Goal: Information Seeking & Learning: Learn about a topic

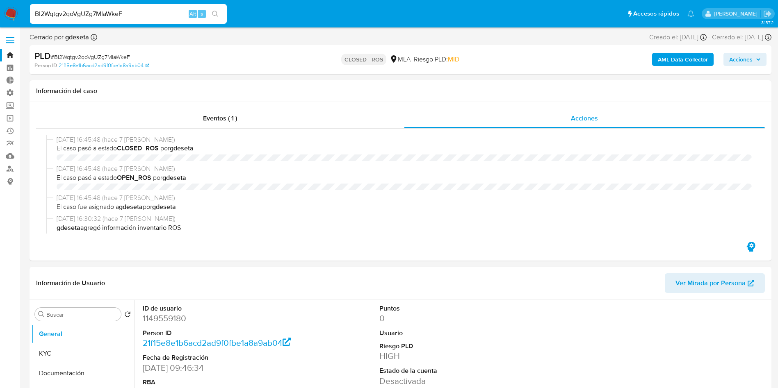
select select "10"
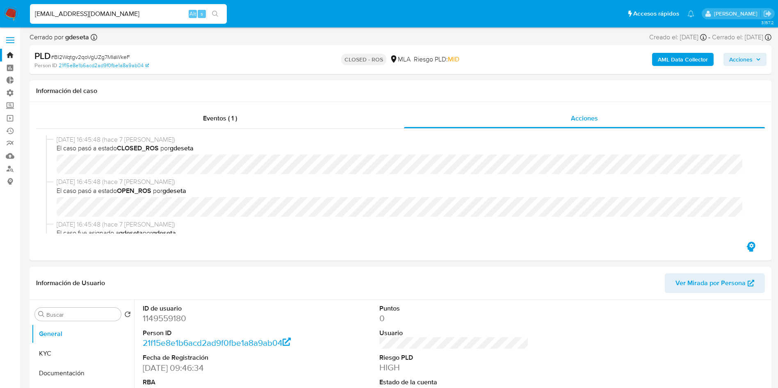
type input "Luchodigianni2@gmail.com"
click at [214, 16] on icon "search-icon" at bounding box center [215, 14] width 7 height 7
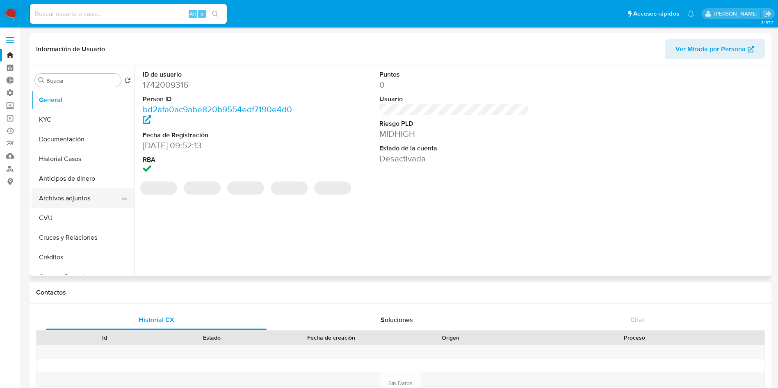
click at [65, 198] on button "Archivos adjuntos" at bounding box center [80, 199] width 96 height 20
select select "10"
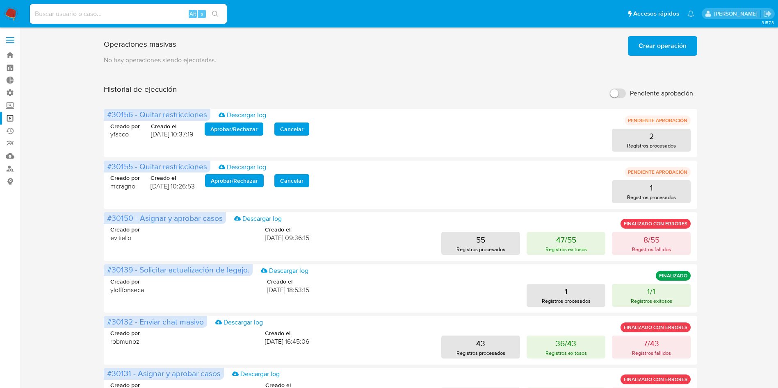
click at [110, 20] on div "Alt s" at bounding box center [128, 14] width 197 height 20
click at [112, 15] on input at bounding box center [128, 14] width 197 height 11
paste input "CCrP3dTcRF3OK6QPAVaInMiq"
type input "CCrP3dTcRF3OK6QPAVaInMiq"
click at [221, 16] on button "search-icon" at bounding box center [215, 13] width 17 height 11
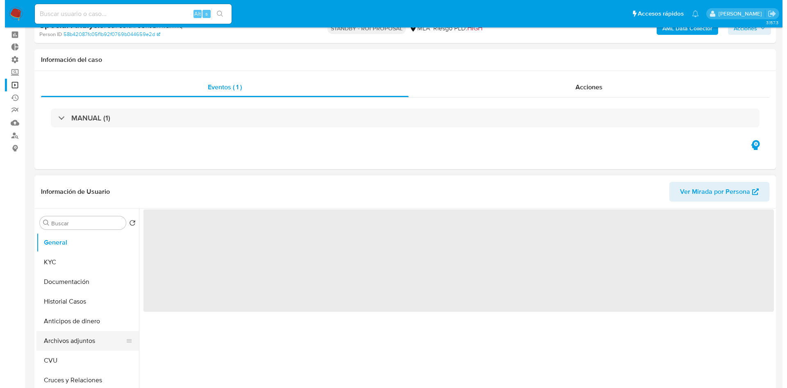
scroll to position [62, 0]
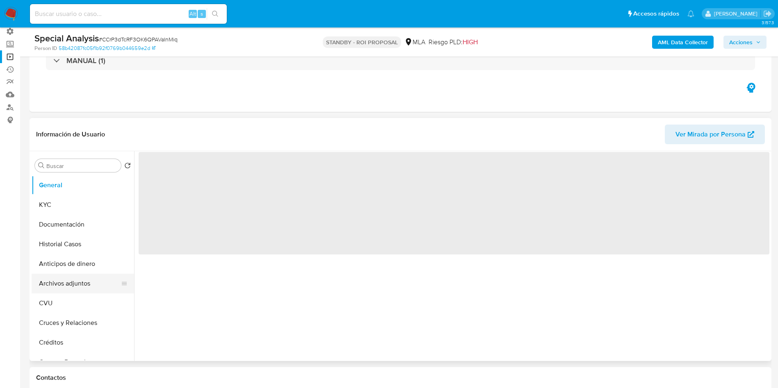
click at [75, 286] on button "Archivos adjuntos" at bounding box center [80, 284] width 96 height 20
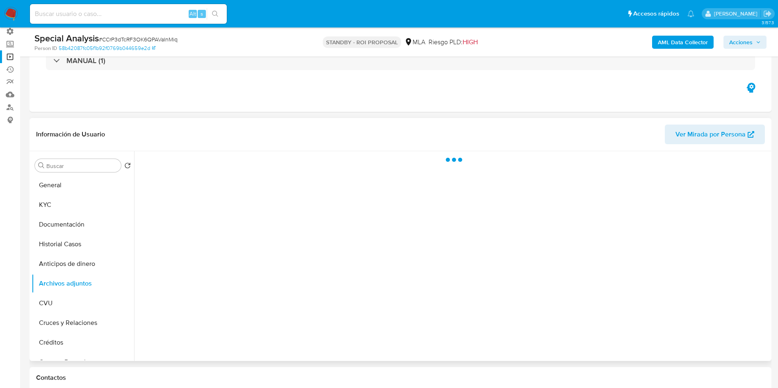
select select "10"
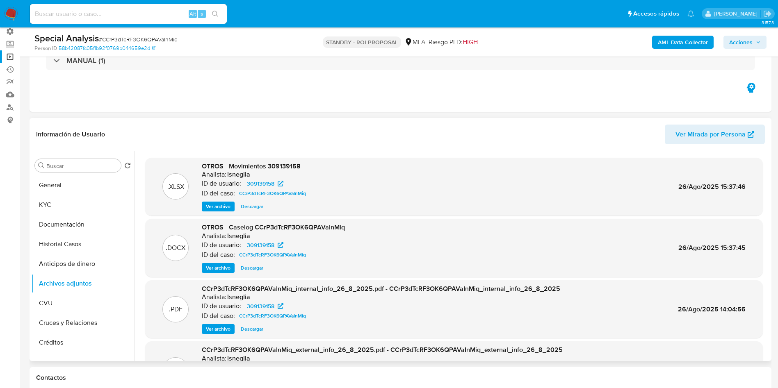
click at [226, 267] on span "Ver archivo" at bounding box center [218, 268] width 25 height 8
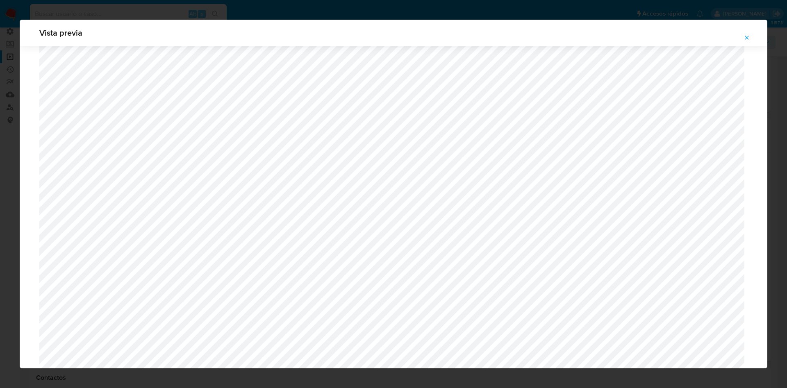
scroll to position [230, 0]
click at [747, 36] on icon "Attachment preview" at bounding box center [747, 37] width 7 height 7
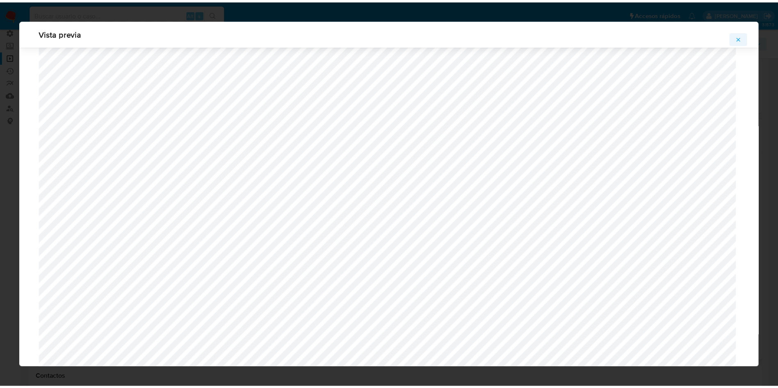
scroll to position [0, 0]
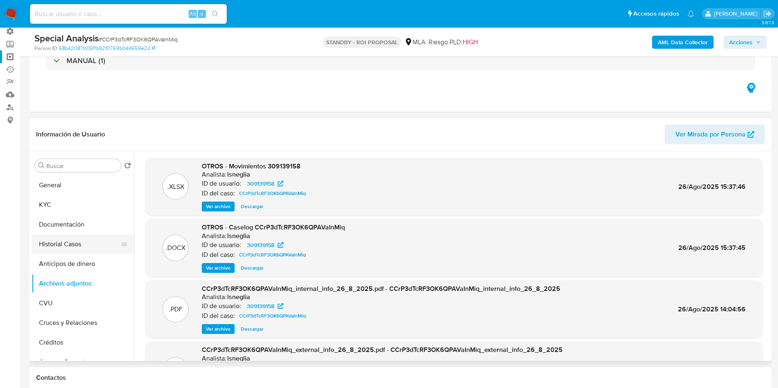
click at [78, 244] on button "Historial Casos" at bounding box center [80, 245] width 96 height 20
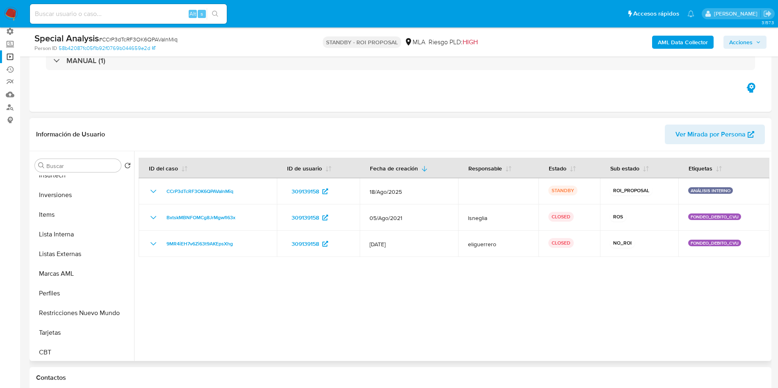
scroll to position [386, 0]
click at [92, 311] on button "Restricciones Nuevo Mundo" at bounding box center [80, 311] width 96 height 20
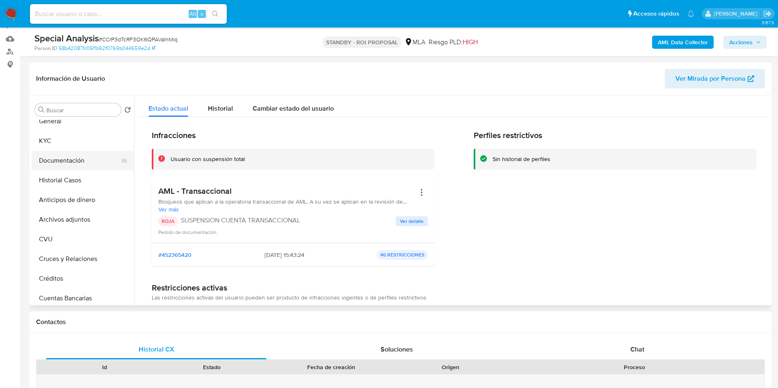
scroll to position [0, 0]
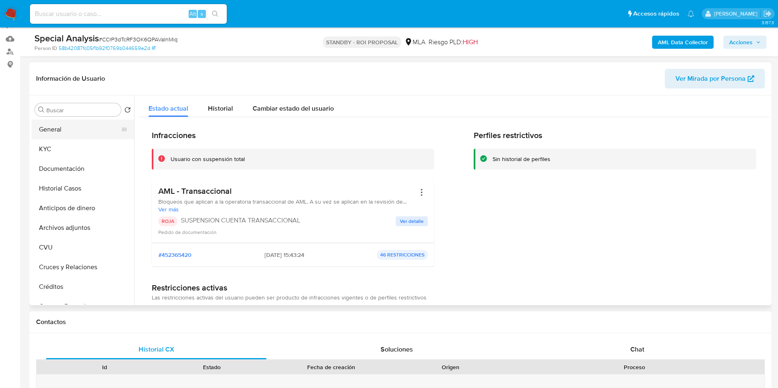
click at [56, 134] on button "General" at bounding box center [80, 130] width 96 height 20
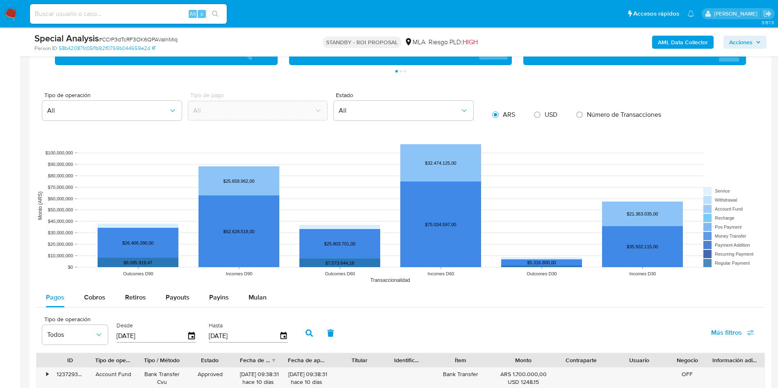
scroll to position [1040, 0]
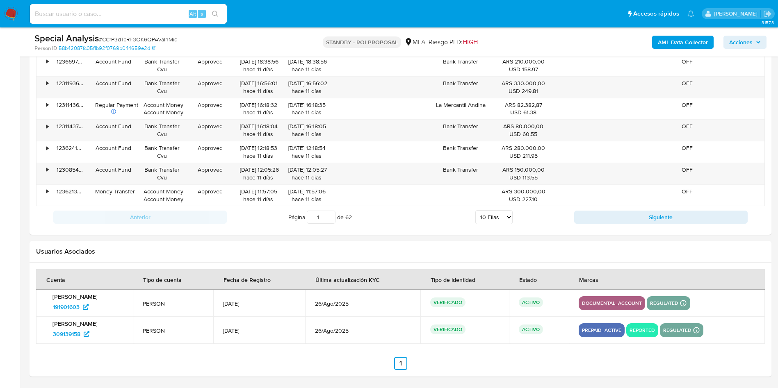
click at [127, 9] on input at bounding box center [128, 14] width 197 height 11
paste input "Vdfvfn5uUc835Yh1G5GQ5PJo"
type input "Vdfvfn5uUc835Yh1G5GQ5PJo"
click at [219, 15] on button "search-icon" at bounding box center [215, 13] width 17 height 11
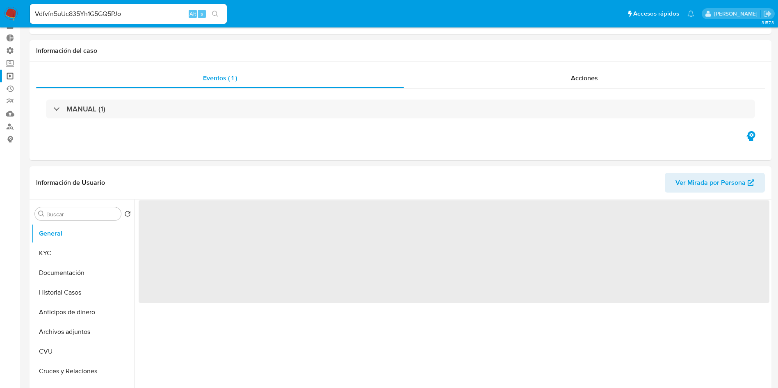
scroll to position [62, 0]
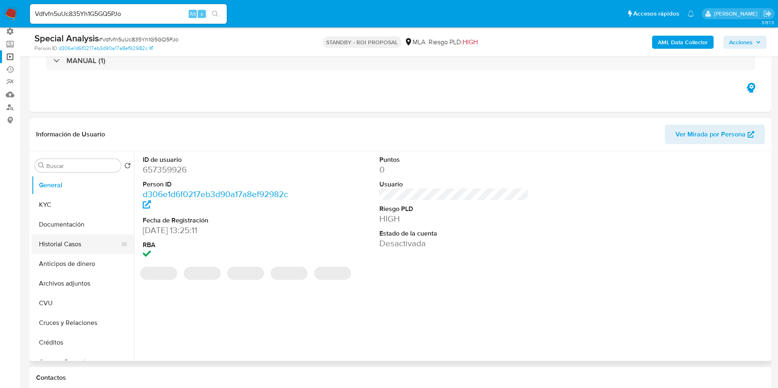
select select "10"
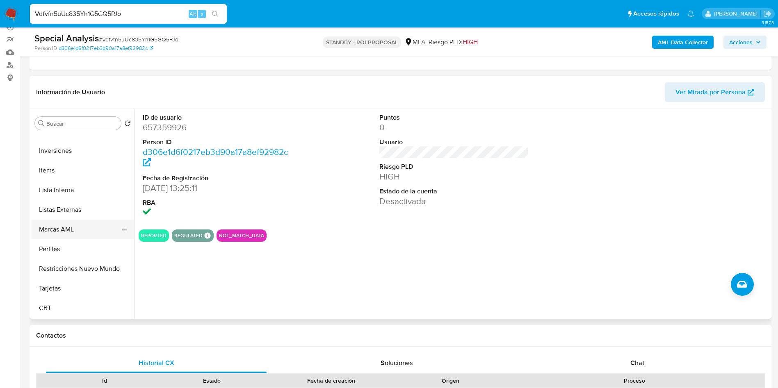
scroll to position [123, 0]
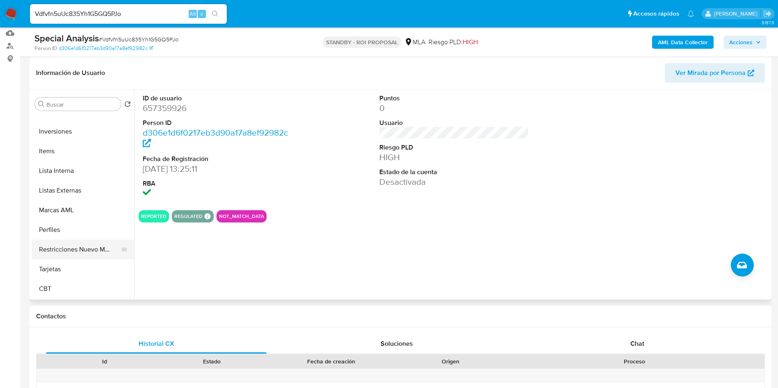
click at [78, 258] on button "Restricciones Nuevo Mundo" at bounding box center [80, 250] width 96 height 20
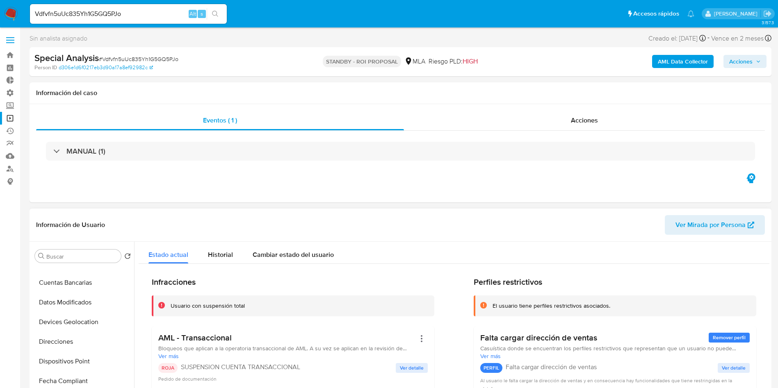
scroll to position [0, 0]
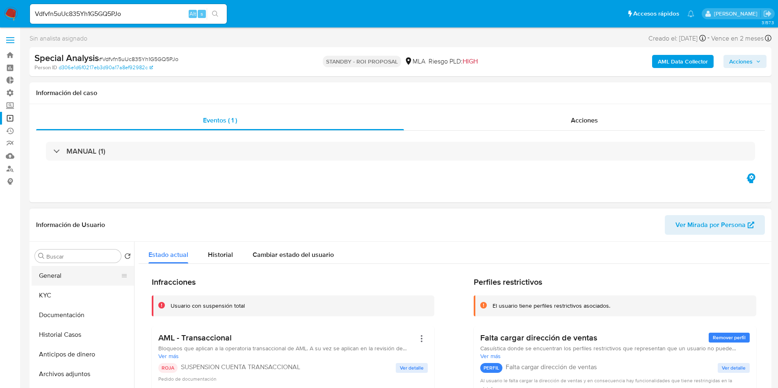
click at [58, 275] on button "General" at bounding box center [80, 276] width 96 height 20
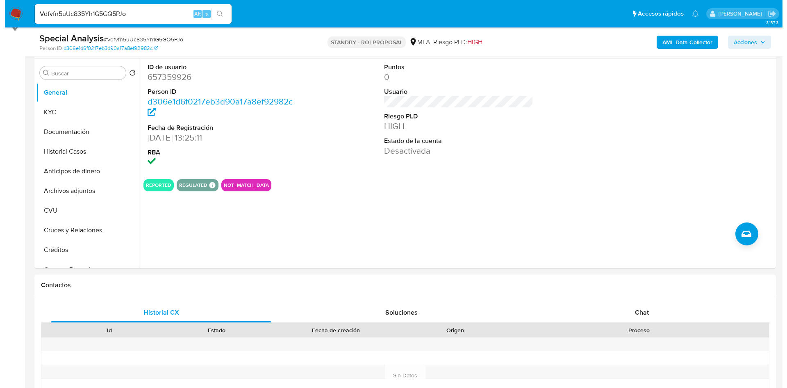
scroll to position [110, 0]
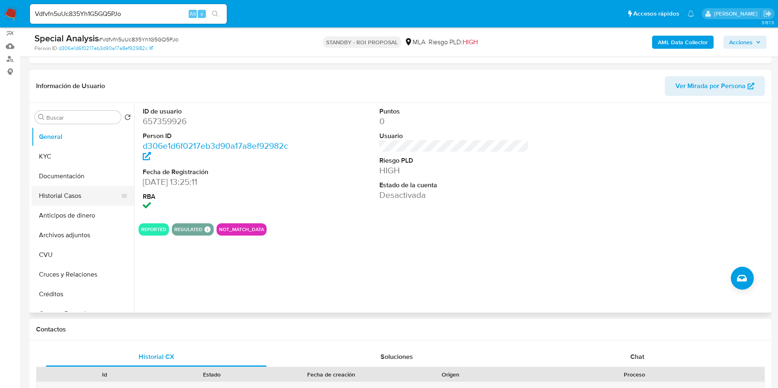
click at [79, 198] on button "Historial Casos" at bounding box center [80, 196] width 96 height 20
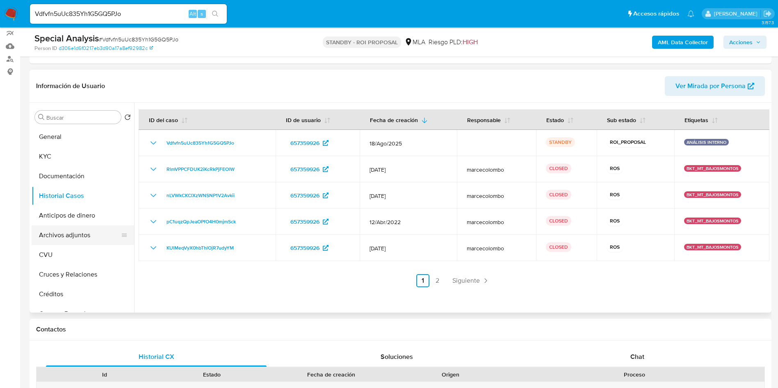
click at [88, 239] on button "Archivos adjuntos" at bounding box center [80, 236] width 96 height 20
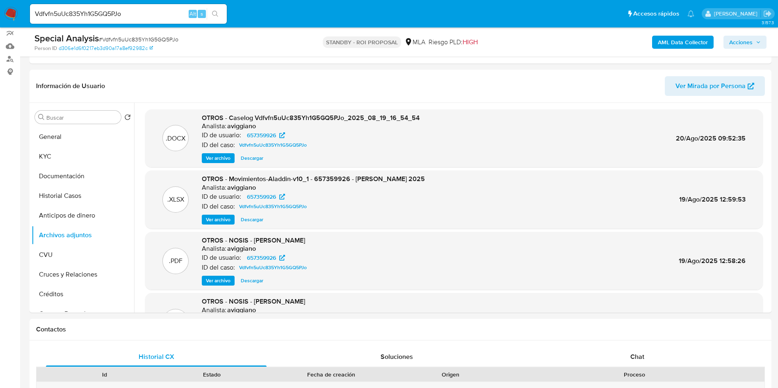
click at [125, 42] on span "# Vdfvfn5uUc835Yh1G5GQ5PJo" at bounding box center [139, 39] width 80 height 8
copy span "Vdfvfn5uUc835Yh1G5GQ5PJo"
click at [219, 160] on span "Ver archivo" at bounding box center [218, 158] width 25 height 8
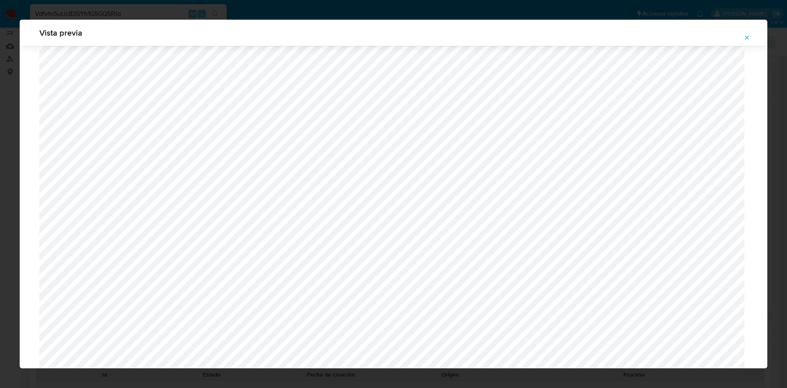
scroll to position [353, 0]
click at [746, 39] on icon "Attachment preview" at bounding box center [747, 38] width 4 height 4
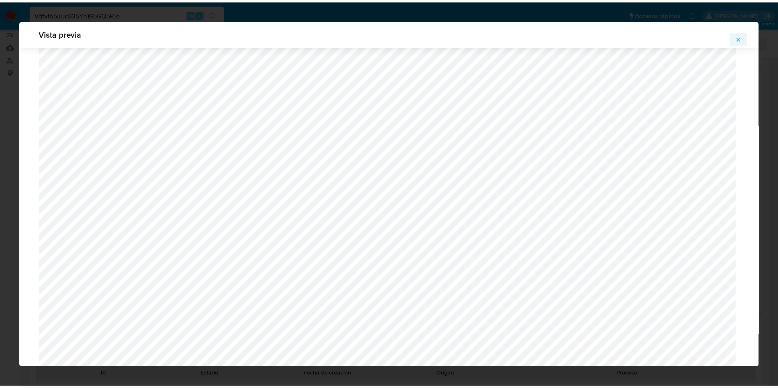
scroll to position [0, 0]
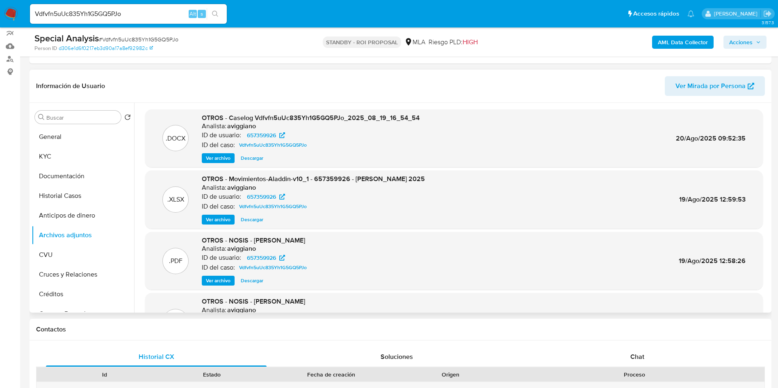
click at [116, 18] on input "Vdfvfn5uUc835Yh1G5GQ5PJo" at bounding box center [128, 14] width 197 height 11
paste input "CCrP3dTcRF3OK6QPAVaInMiq"
type input "CCrP3dTcRF3OK6QPAVaInMiq"
click at [217, 17] on button "search-icon" at bounding box center [215, 13] width 17 height 11
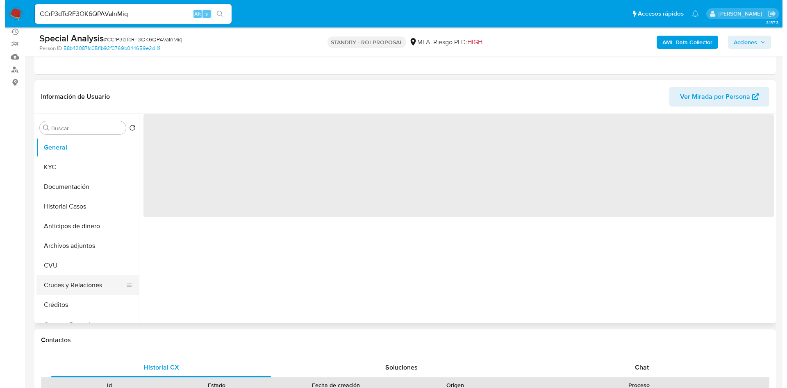
scroll to position [123, 0]
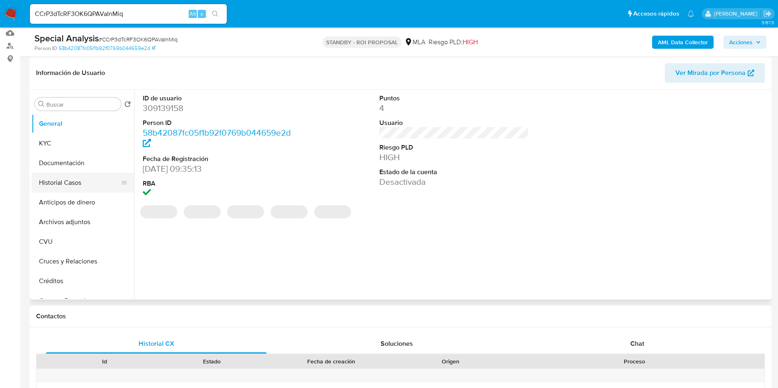
click at [68, 190] on button "Historial Casos" at bounding box center [80, 183] width 96 height 20
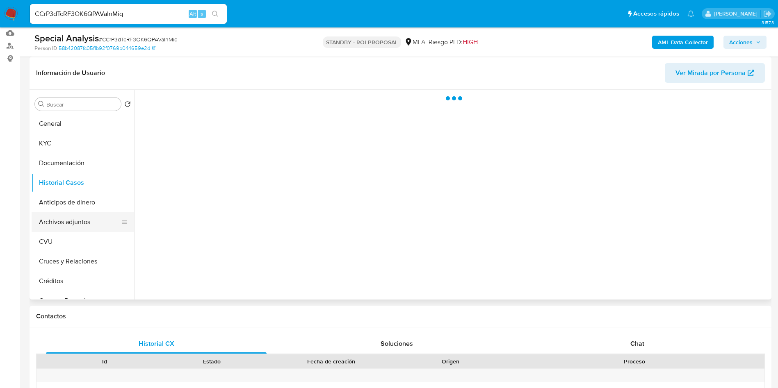
select select "10"
click at [81, 231] on button "Archivos adjuntos" at bounding box center [80, 222] width 96 height 20
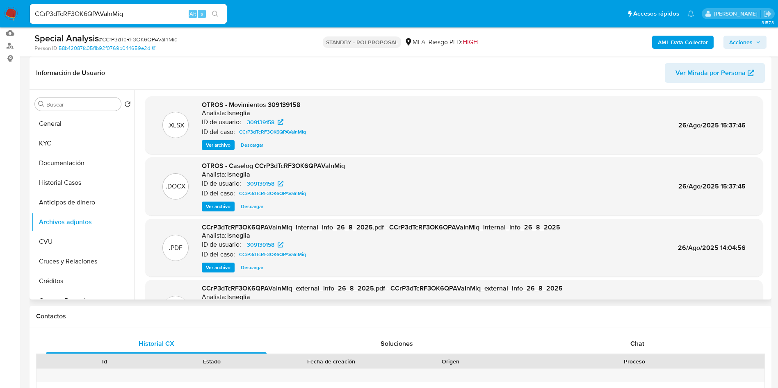
click at [220, 213] on div ".DOCX OTROS - Caselog CCrP3dTcRF3OK6QPAVaInMiq Analista: lsneglia ID de usuario…" at bounding box center [454, 186] width 618 height 58
click at [216, 207] on span "Ver archivo" at bounding box center [218, 207] width 25 height 8
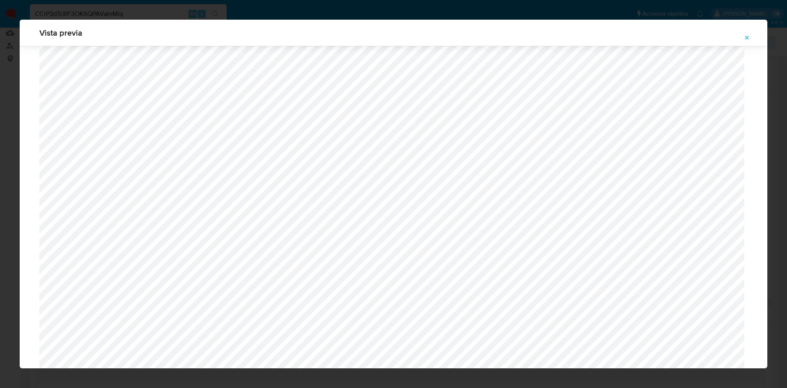
scroll to position [230, 0]
click at [748, 36] on icon "Attachment preview" at bounding box center [747, 38] width 4 height 4
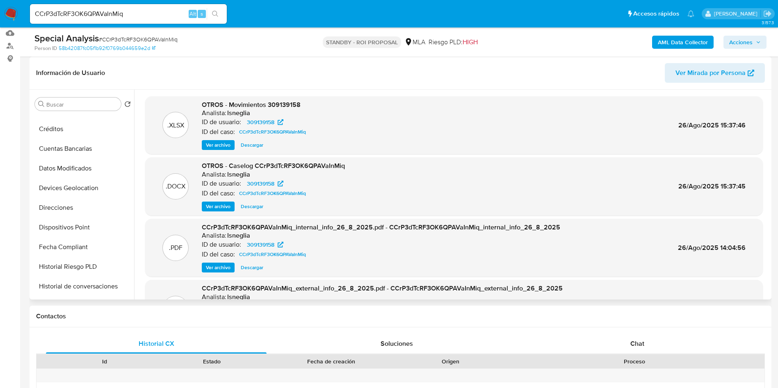
scroll to position [369, 0]
click at [94, 267] on button "Restricciones Nuevo Mundo" at bounding box center [80, 267] width 96 height 20
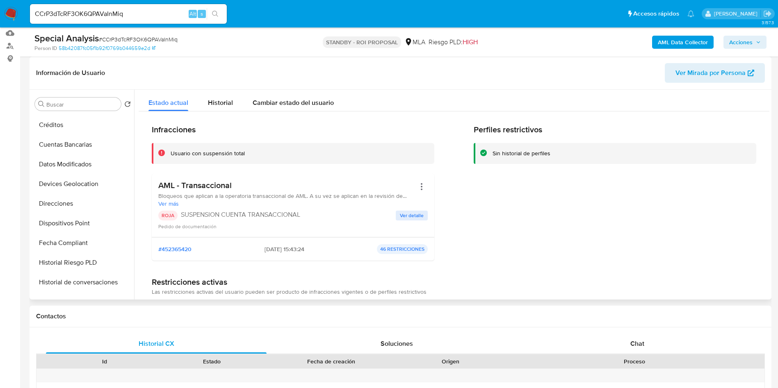
scroll to position [0, 0]
click at [75, 125] on button "General" at bounding box center [80, 124] width 96 height 20
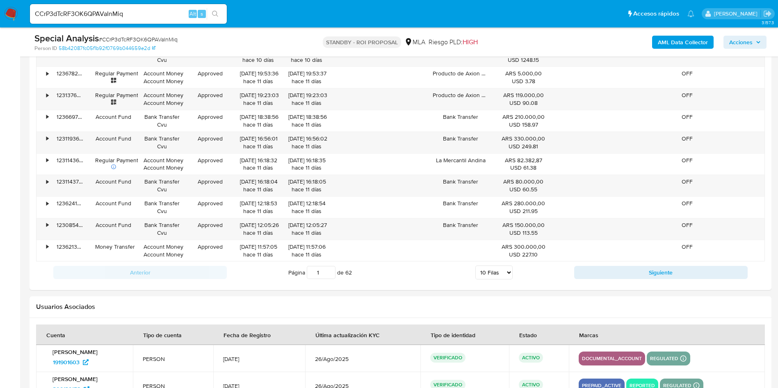
scroll to position [1040, 0]
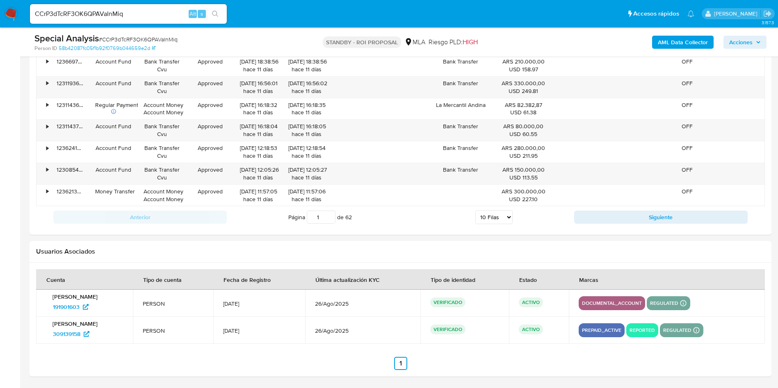
click at [134, 5] on div "CCrP3dTcRF3OK6QPAVaInMiq Alt s" at bounding box center [128, 14] width 197 height 20
click at [127, 12] on input "CCrP3dTcRF3OK6QPAVaInMiq" at bounding box center [128, 14] width 197 height 11
paste input "Vdfvfn5uUc835Yh1G5GQ5PJo"
type input "Vdfvfn5uUc835Yh1G5GQ5PJo"
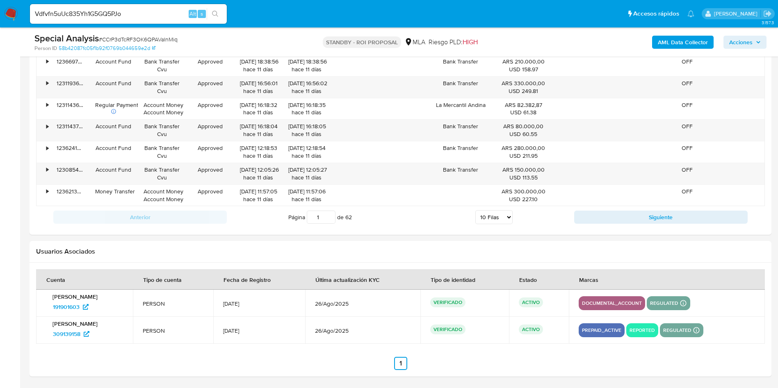
click at [214, 16] on icon "search-icon" at bounding box center [215, 14] width 7 height 7
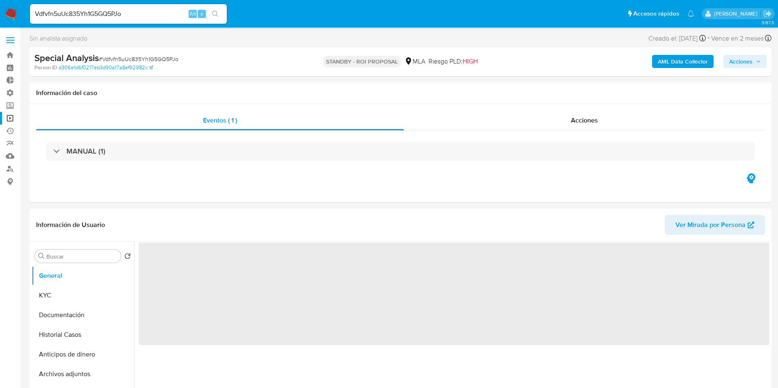
select select "10"
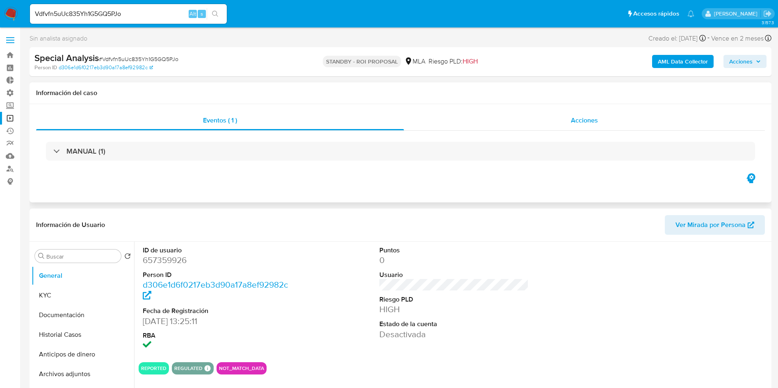
click at [585, 128] on div "Acciones" at bounding box center [584, 121] width 361 height 20
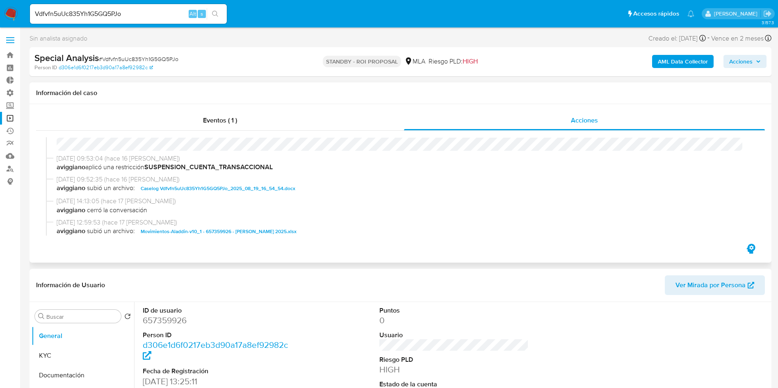
click at [240, 188] on span "Caselog Vdfvfn5uUc835Yh1G5GQ5PJo_2025_08_19_16_54_54.docx" at bounding box center [218, 189] width 155 height 10
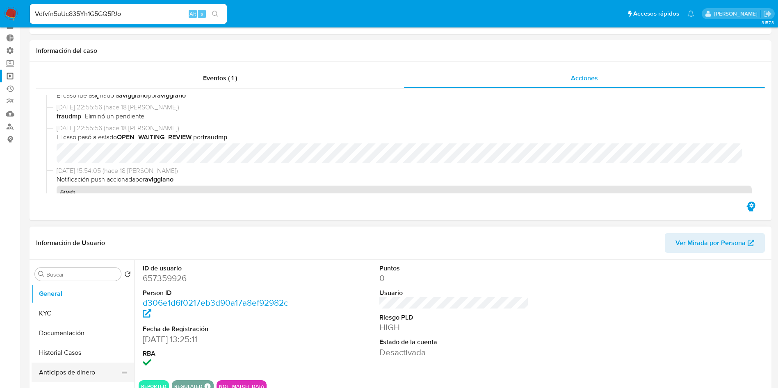
scroll to position [62, 0]
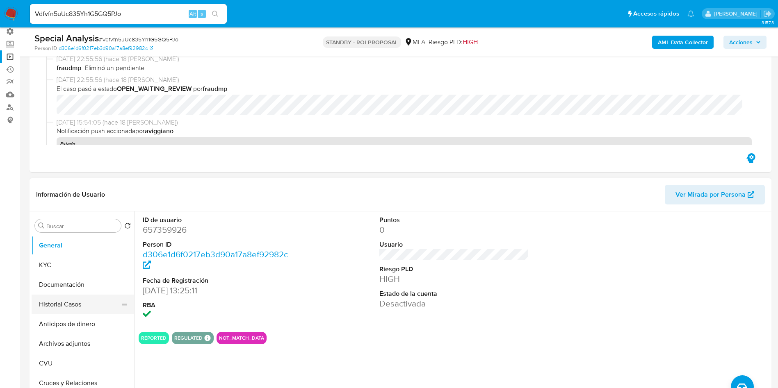
click at [57, 304] on button "Historial Casos" at bounding box center [80, 305] width 96 height 20
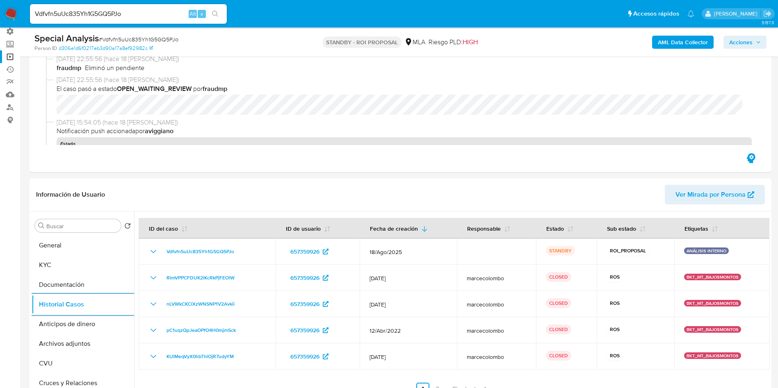
click at [101, 13] on input "Vdfvfn5uUc835Yh1G5GQ5PJo" at bounding box center [128, 14] width 197 height 11
paste input "CCrP3dTcRF3OK6QPAVaInMiq"
type input "CCrP3dTcRF3OK6QPAVaInMiq"
click at [221, 16] on button "search-icon" at bounding box center [215, 13] width 17 height 11
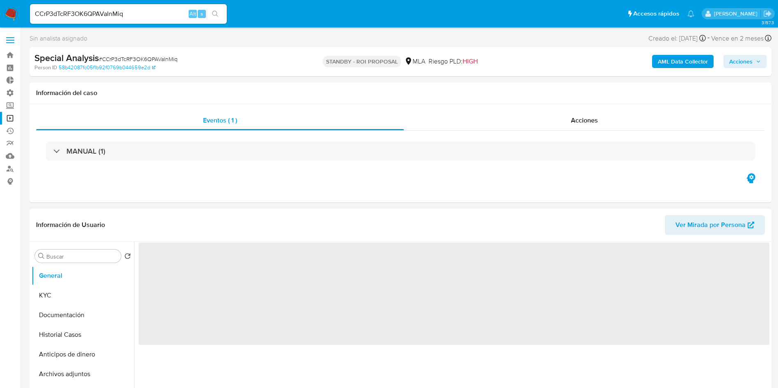
select select "10"
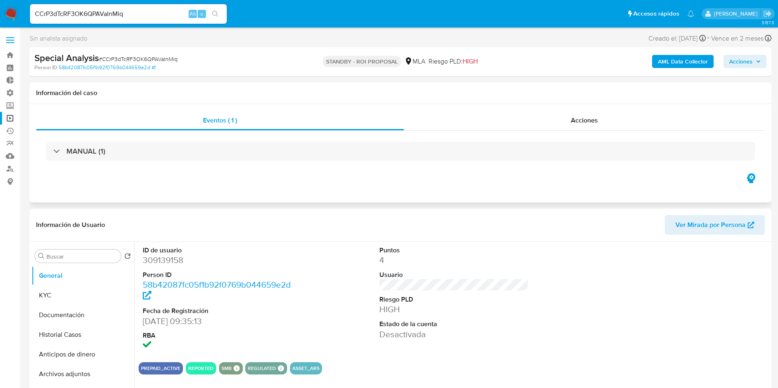
click at [583, 136] on div "MANUAL (1)" at bounding box center [400, 151] width 729 height 41
click at [579, 125] on div "Acciones" at bounding box center [584, 121] width 361 height 20
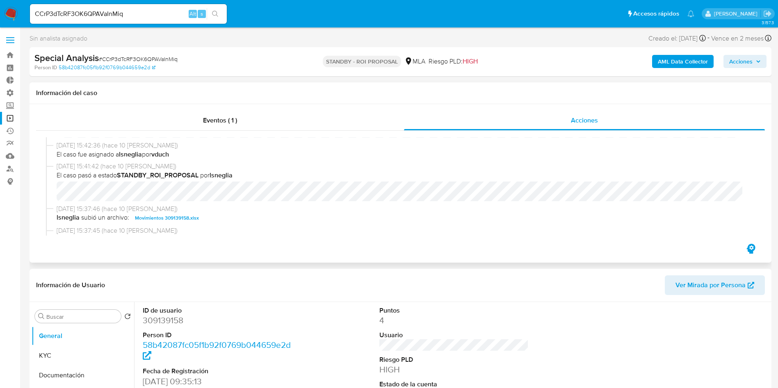
scroll to position [185, 0]
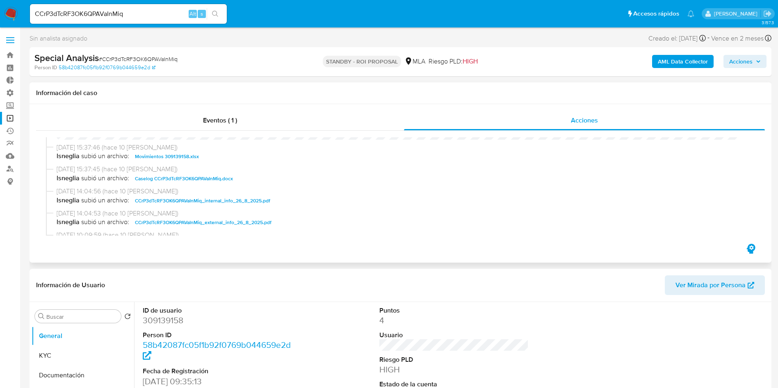
click at [194, 179] on span "Caselog CCrP3dTcRF3OK6QPAVaInMiq.docx" at bounding box center [184, 179] width 98 height 10
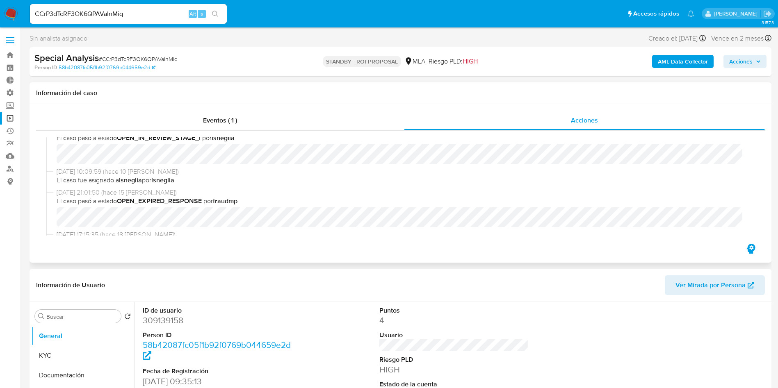
scroll to position [308, 0]
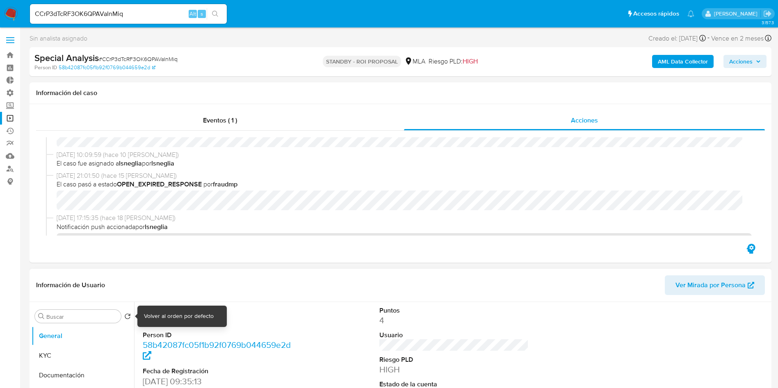
click at [144, 321] on dd "309139158" at bounding box center [218, 320] width 150 height 11
drag, startPoint x: 133, startPoint y: 320, endPoint x: 144, endPoint y: 320, distance: 11.1
click at [144, 320] on dd "309139158" at bounding box center [218, 320] width 150 height 11
copy dd "309139158"
click at [96, 7] on div "CCrP3dTcRF3OK6QPAVaInMiq Alt s" at bounding box center [128, 14] width 197 height 20
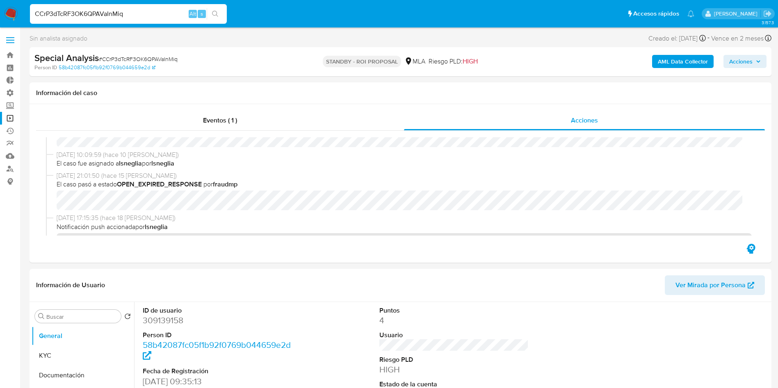
click at [91, 14] on input "CCrP3dTcRF3OK6QPAVaInMiq" at bounding box center [128, 14] width 197 height 11
paste input "657359926"
type input "657359926"
click at [219, 7] on div "657359926 Alt s" at bounding box center [128, 14] width 197 height 20
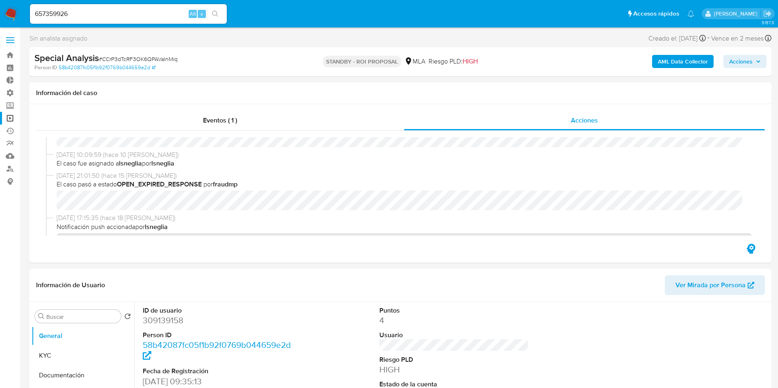
click at [218, 16] on icon "search-icon" at bounding box center [215, 14] width 7 height 7
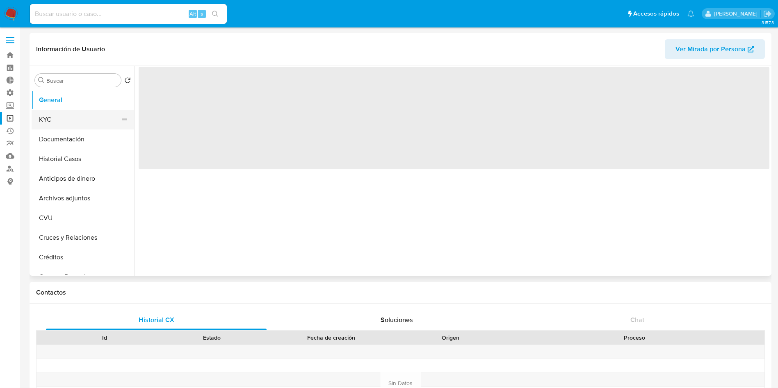
click at [52, 121] on button "KYC" at bounding box center [80, 120] width 96 height 20
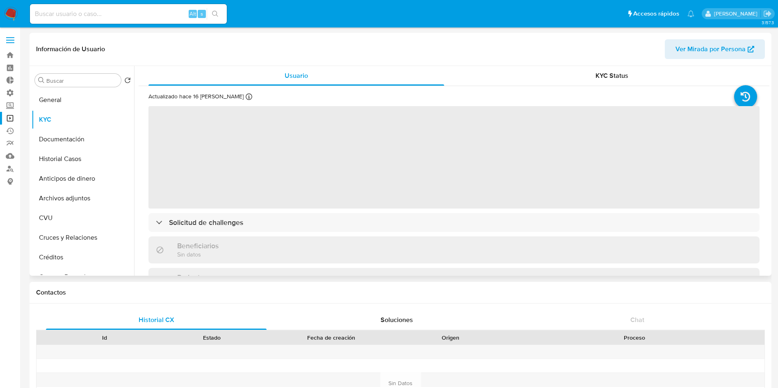
select select "10"
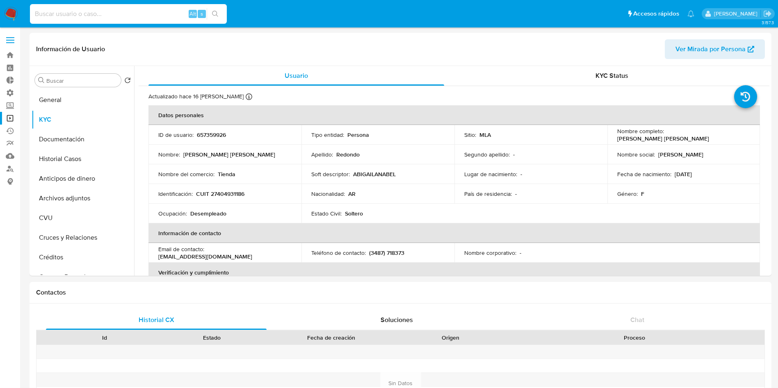
click at [96, 12] on input at bounding box center [128, 14] width 197 height 11
paste input "ohcNdDaxmm5guMX34xM9Uuqx"
type input "ohcNdDaxmm5guMX34xM9Uuqx"
click at [218, 15] on icon "search-icon" at bounding box center [215, 14] width 7 height 7
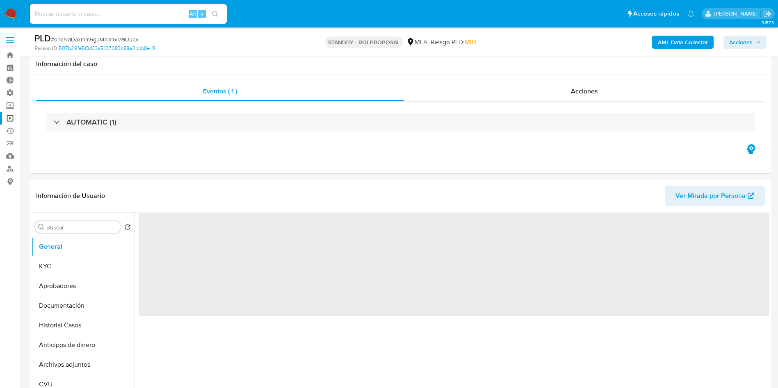
scroll to position [62, 0]
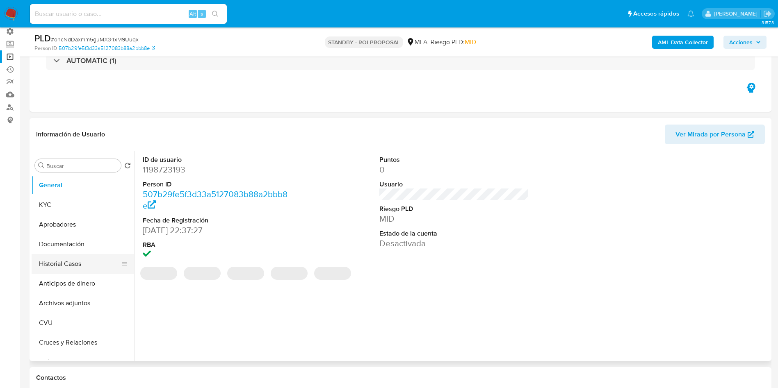
click at [49, 267] on button "Historial Casos" at bounding box center [80, 264] width 96 height 20
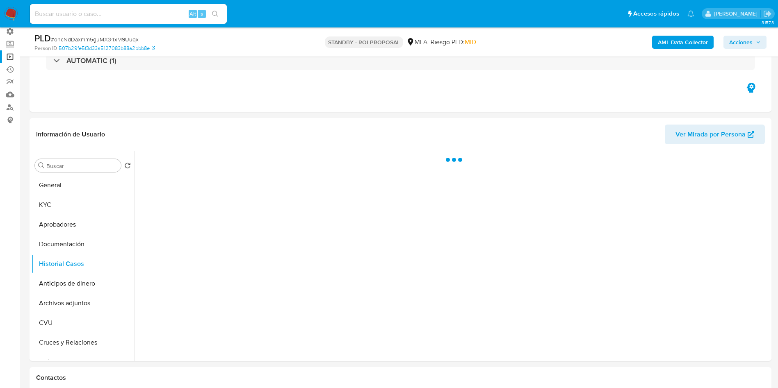
select select "10"
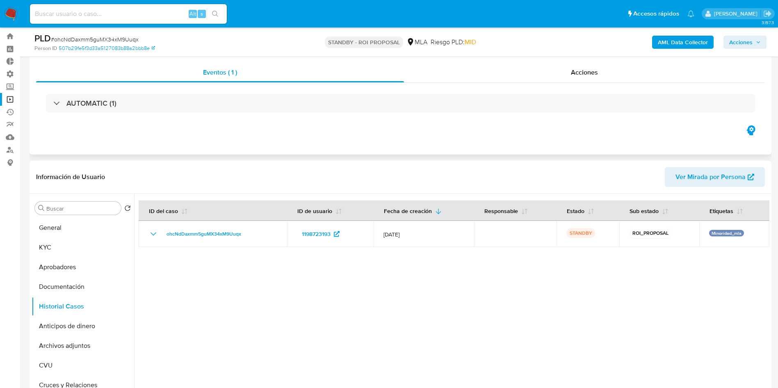
scroll to position [0, 0]
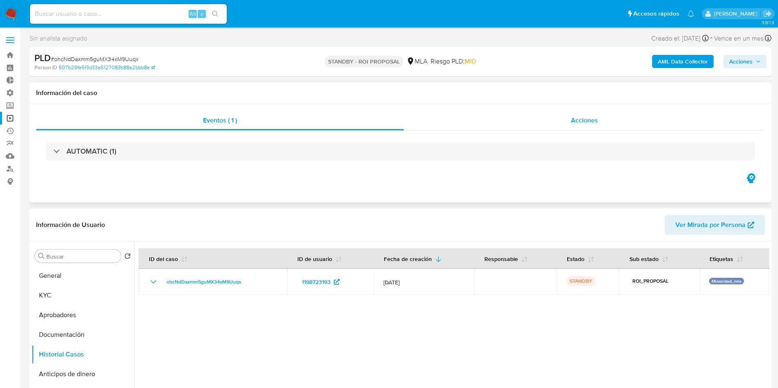
click at [588, 121] on span "Acciones" at bounding box center [584, 120] width 27 height 9
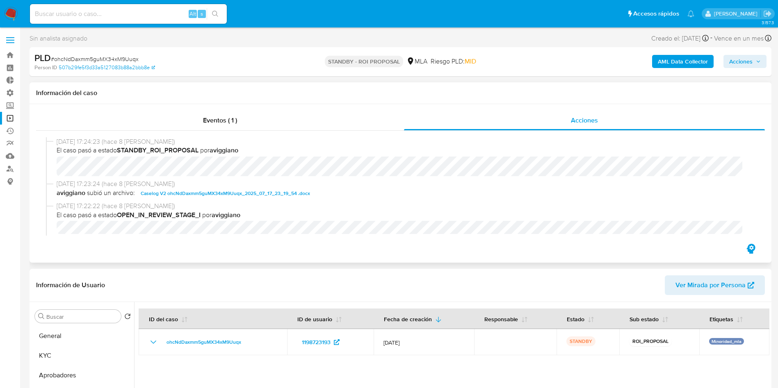
click at [206, 192] on span "Caselog V2 ohcNdDaxmm5guMX34xM9Uuqx_2025_07_17_23_19_54 .docx" at bounding box center [225, 194] width 169 height 10
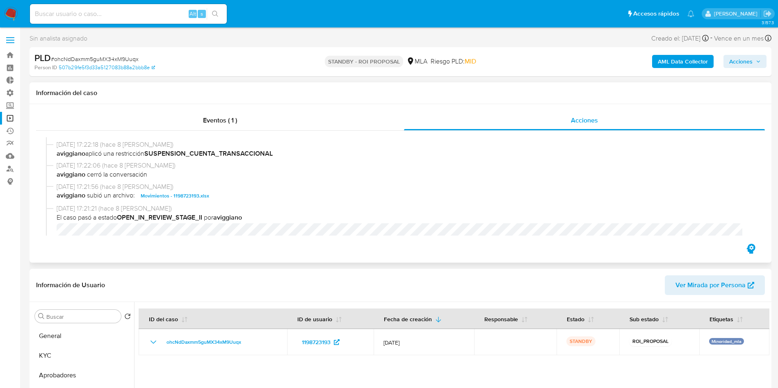
scroll to position [123, 0]
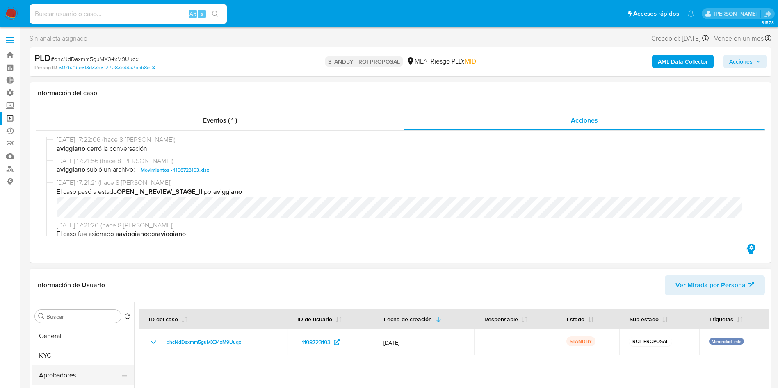
click at [69, 374] on button "Aprobadores" at bounding box center [80, 376] width 96 height 20
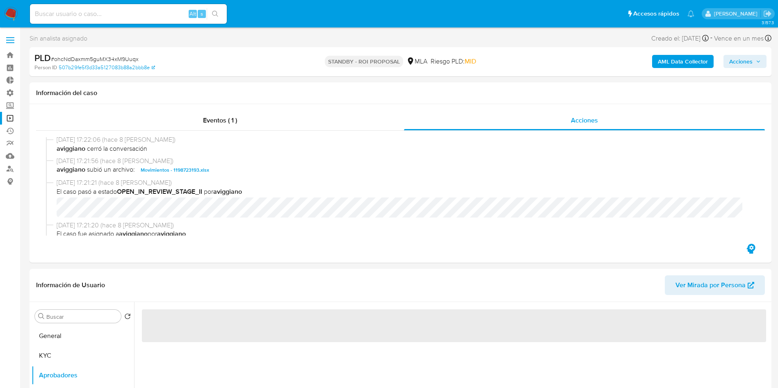
scroll to position [62, 0]
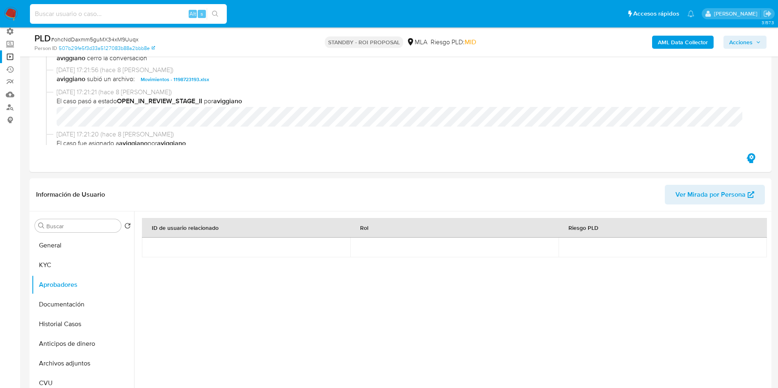
click at [103, 10] on input at bounding box center [128, 14] width 197 height 11
paste input "rO3Ve9rcNoP8Euf9Pe8wM1Bw"
type input "rO3Ve9rcNoP8Euf9Pe8wM1Bw"
click at [213, 11] on icon "search-icon" at bounding box center [215, 14] width 7 height 7
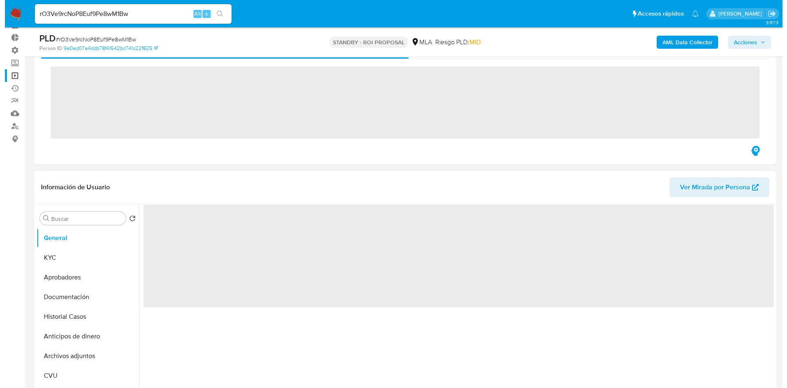
scroll to position [62, 0]
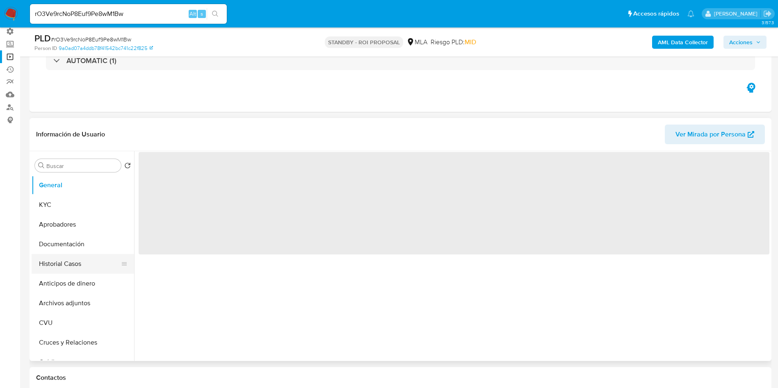
click at [68, 264] on button "Historial Casos" at bounding box center [80, 264] width 96 height 20
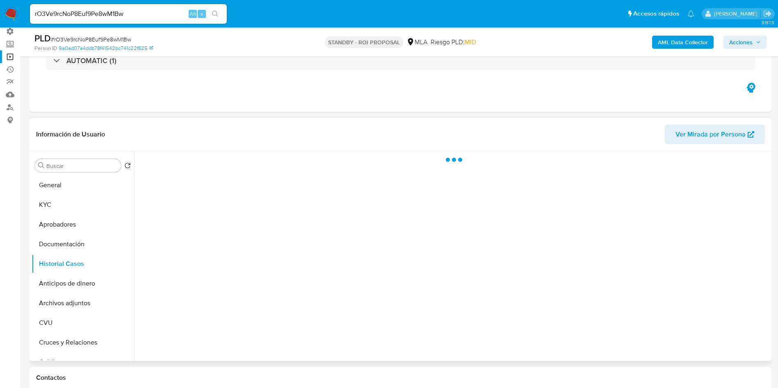
select select "10"
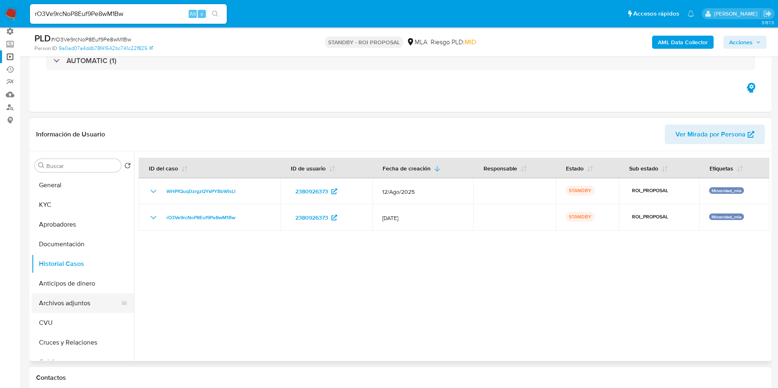
click at [80, 301] on button "Archivos adjuntos" at bounding box center [80, 304] width 96 height 20
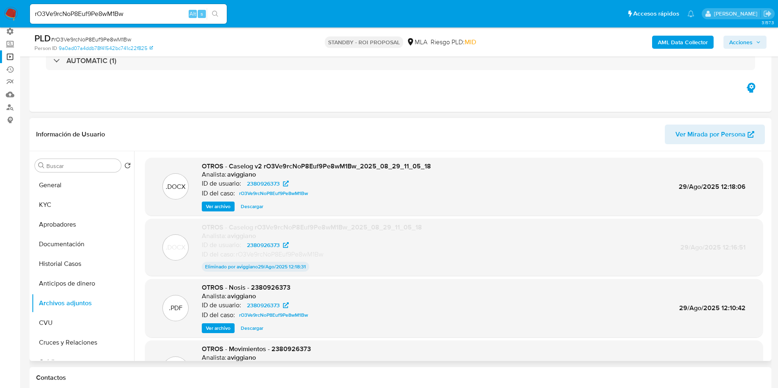
click at [220, 208] on span "Ver archivo" at bounding box center [218, 207] width 25 height 8
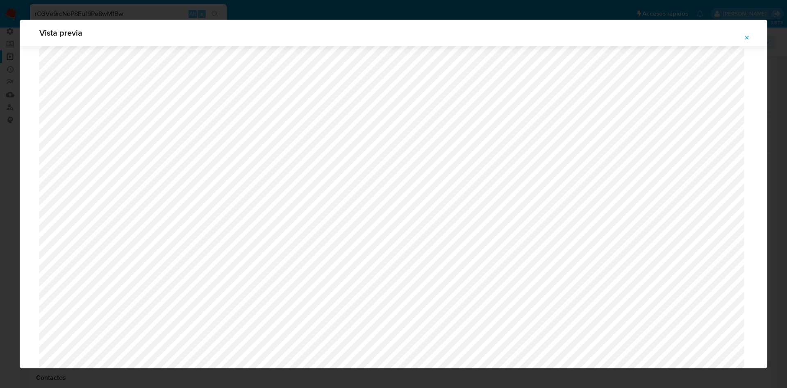
scroll to position [230, 0]
drag, startPoint x: 745, startPoint y: 40, endPoint x: 700, endPoint y: 55, distance: 47.6
click at [745, 40] on icon "Attachment preview" at bounding box center [747, 37] width 7 height 7
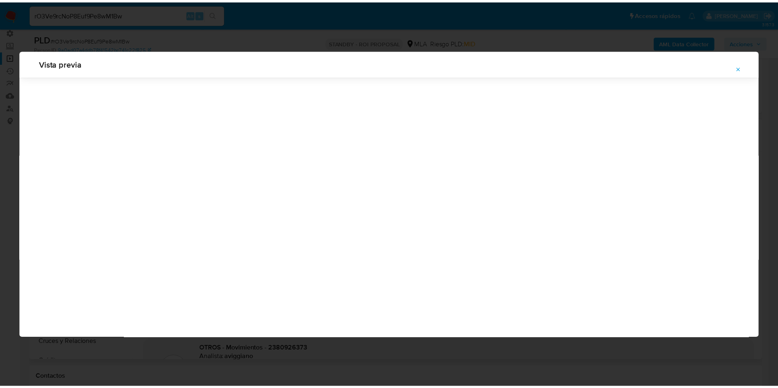
scroll to position [0, 0]
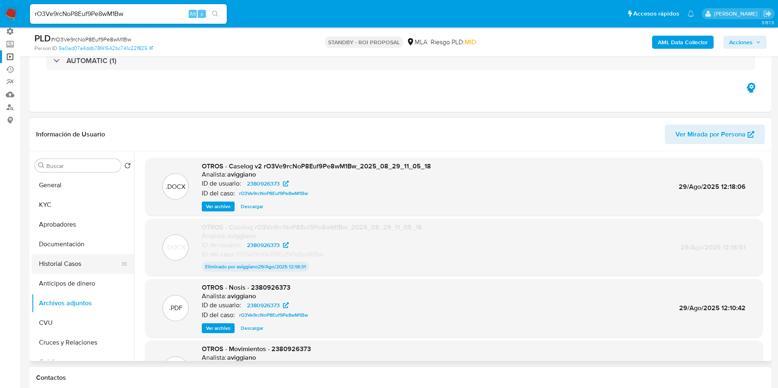
click at [51, 264] on button "Historial Casos" at bounding box center [80, 264] width 96 height 20
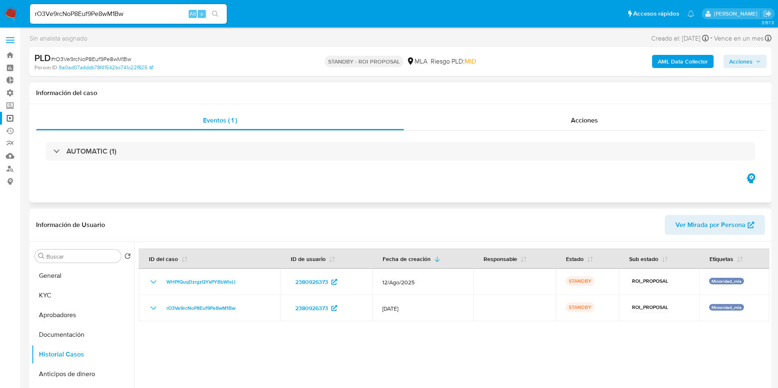
click at [582, 105] on div "Eventos ( 1 ) Acciones AUTOMATIC (1)" at bounding box center [401, 153] width 742 height 98
click at [573, 120] on span "Acciones" at bounding box center [584, 120] width 27 height 9
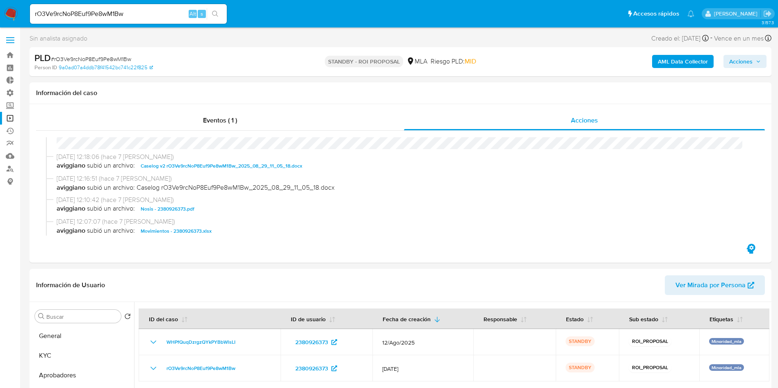
scroll to position [185, 0]
click at [218, 165] on span "Caselog v2 rO3Ve9rcNoP8Euf9Pe8wM1Bw_2025_08_29_11_05_18.docx" at bounding box center [222, 165] width 162 height 10
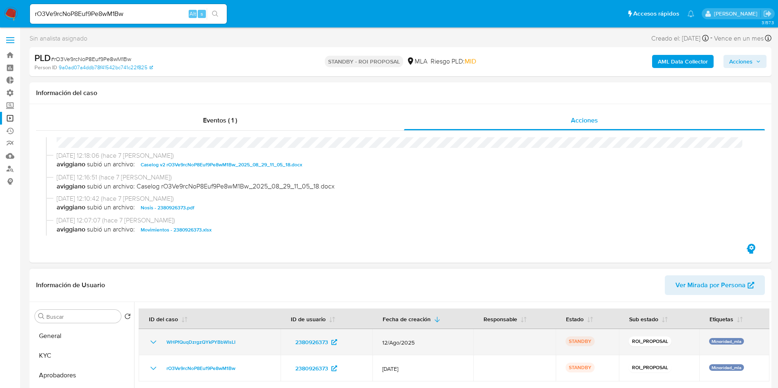
drag, startPoint x: 247, startPoint y: 344, endPoint x: 208, endPoint y: 330, distance: 41.0
click at [164, 344] on div "WHPfQuqDzrgzQYkPYBbWlsLI" at bounding box center [209, 342] width 122 height 10
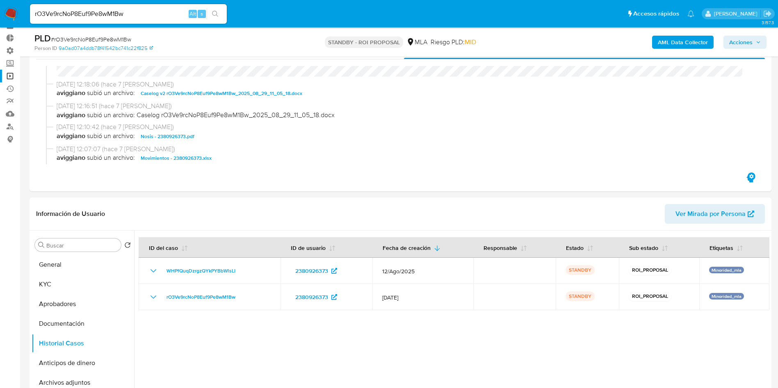
scroll to position [62, 0]
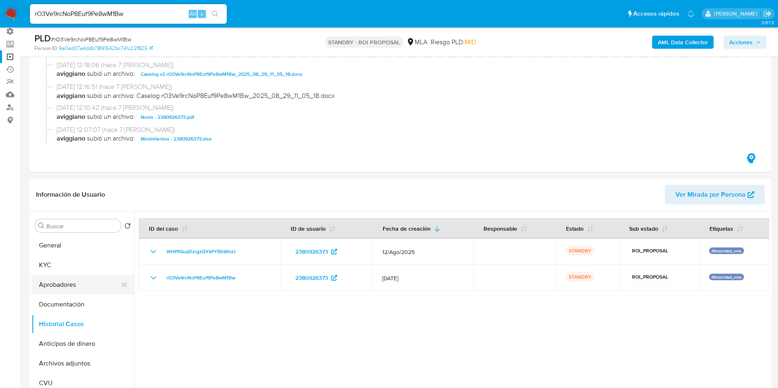
click at [50, 291] on button "Aprobadores" at bounding box center [80, 285] width 96 height 20
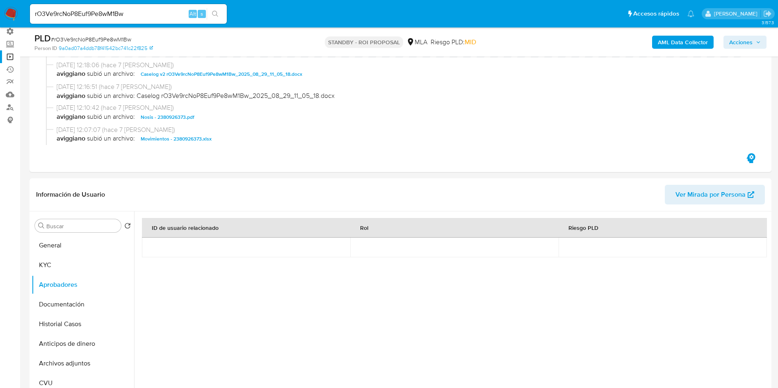
click at [123, 9] on input "rO3Ve9rcNoP8Euf9Pe8wM1Bw" at bounding box center [128, 14] width 197 height 11
paste input "HGwv1ZTcSjpi5vSEKd1Er5ne"
type input "HGwv1ZTcSjpi5vSEKd1Er5ne"
click at [214, 14] on icon "search-icon" at bounding box center [215, 14] width 7 height 7
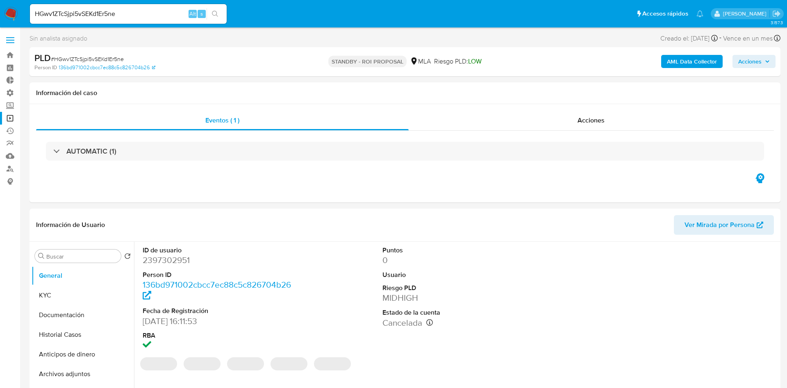
select select "10"
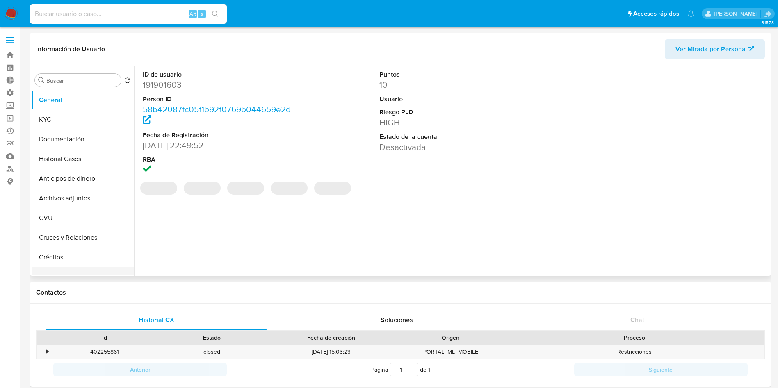
scroll to position [246, 0]
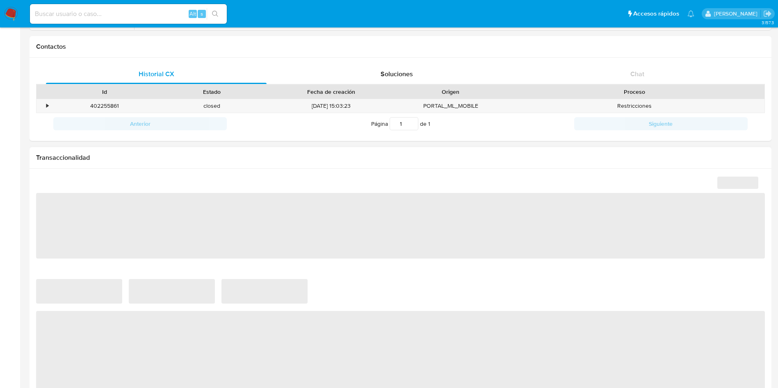
select select "10"
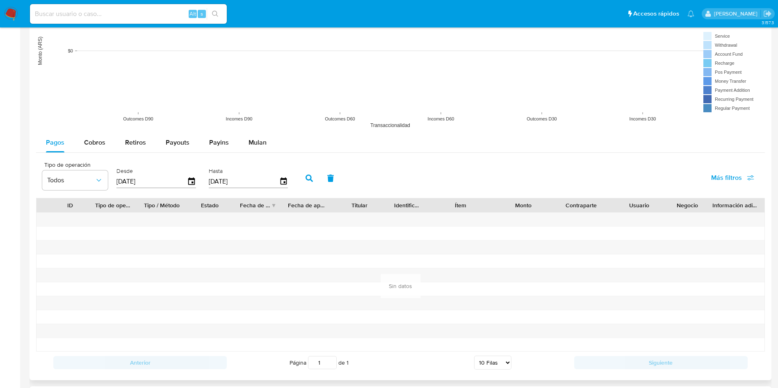
scroll to position [615, 0]
click at [106, 137] on button "Cobros" at bounding box center [94, 142] width 41 height 20
select select "10"
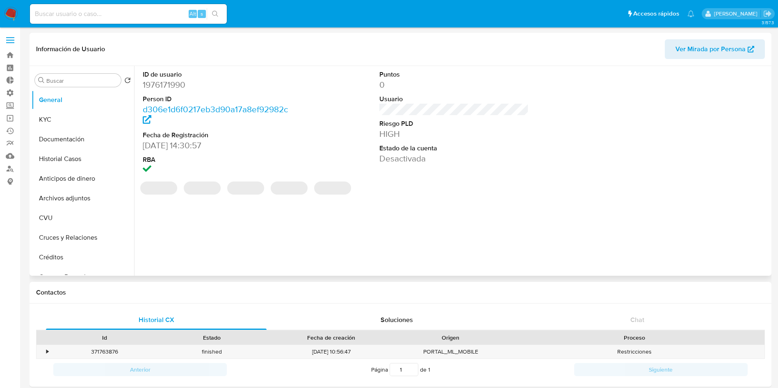
select select "10"
click at [68, 156] on button "Historial Casos" at bounding box center [80, 159] width 96 height 20
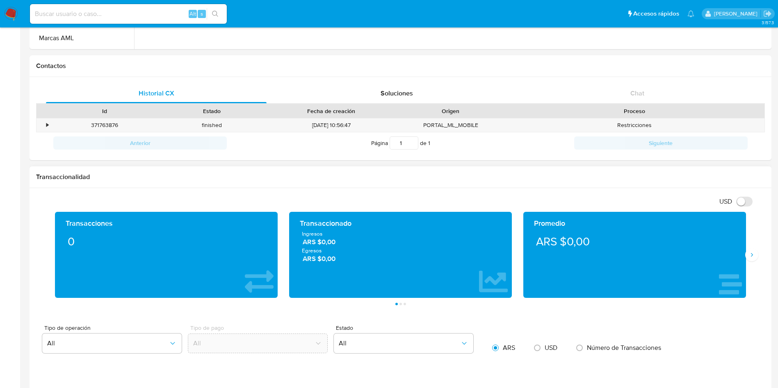
scroll to position [246, 0]
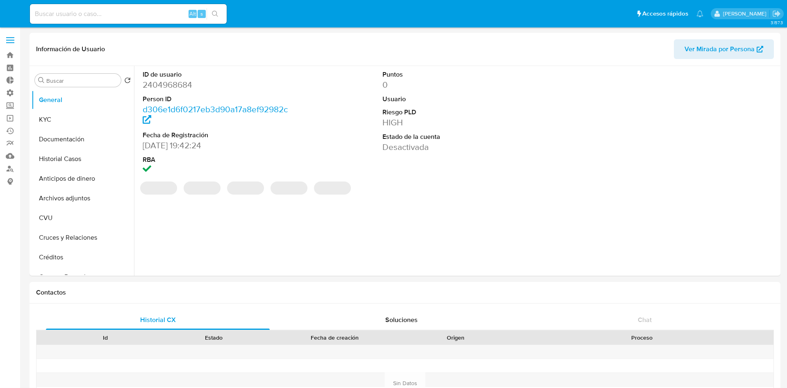
select select "10"
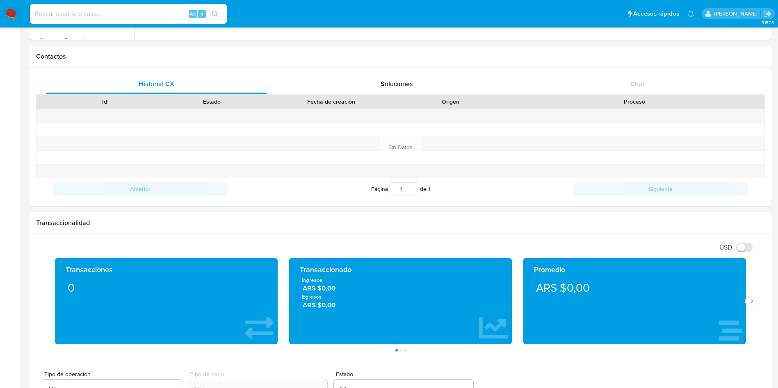
scroll to position [246, 0]
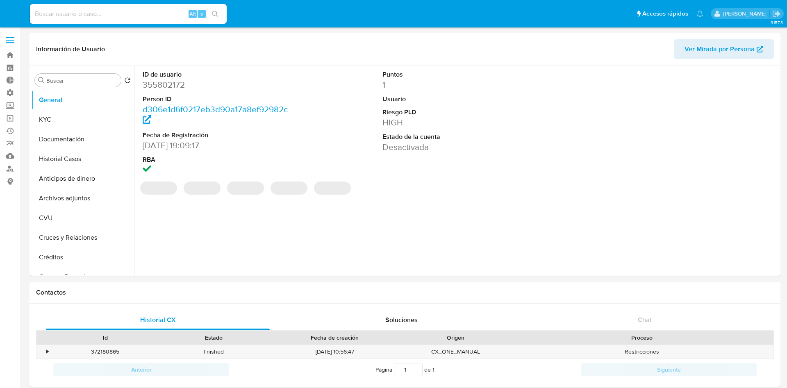
select select "10"
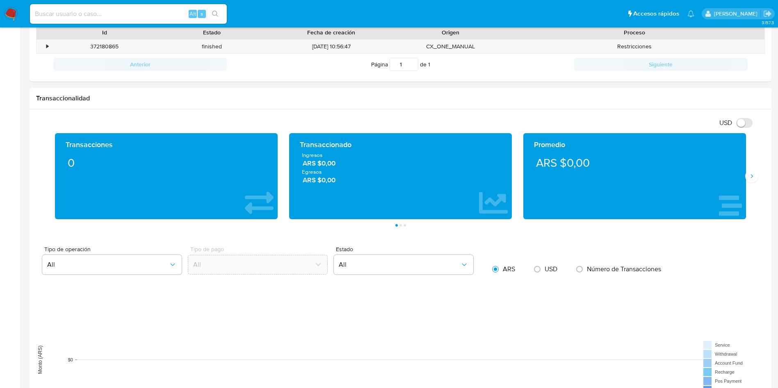
scroll to position [308, 0]
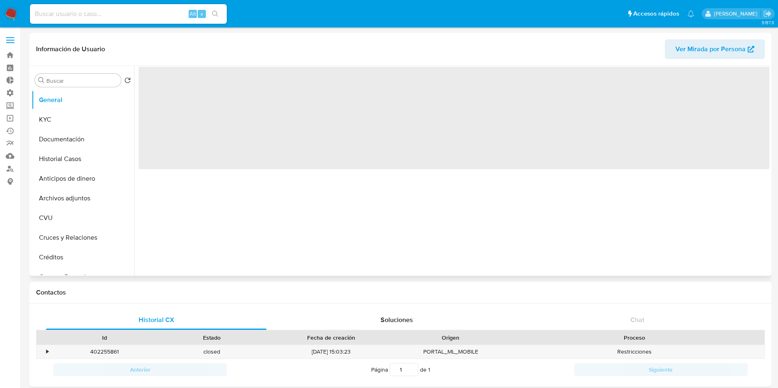
scroll to position [386, 0]
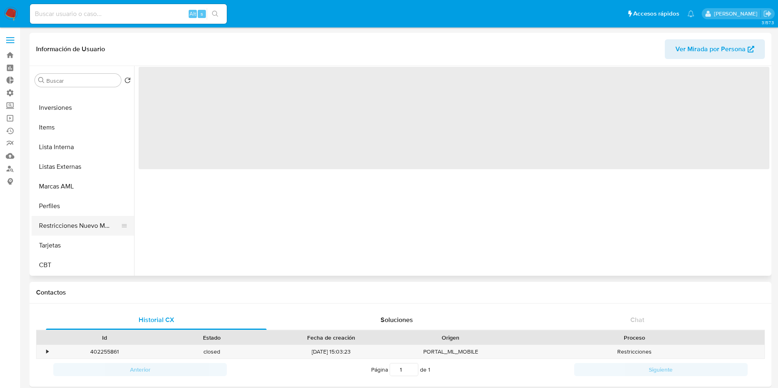
click at [71, 219] on button "Restricciones Nuevo Mundo" at bounding box center [80, 226] width 96 height 20
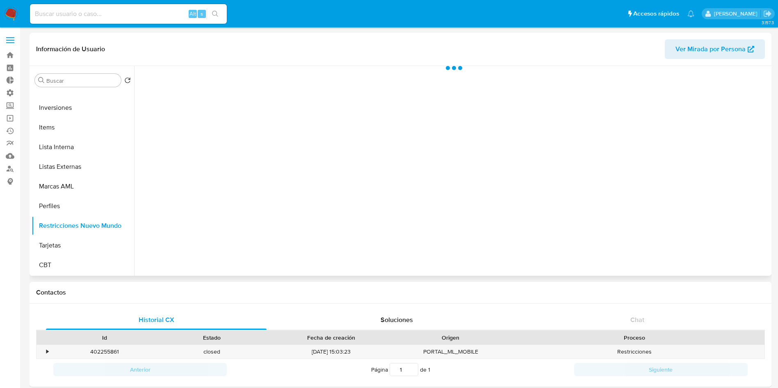
select select "10"
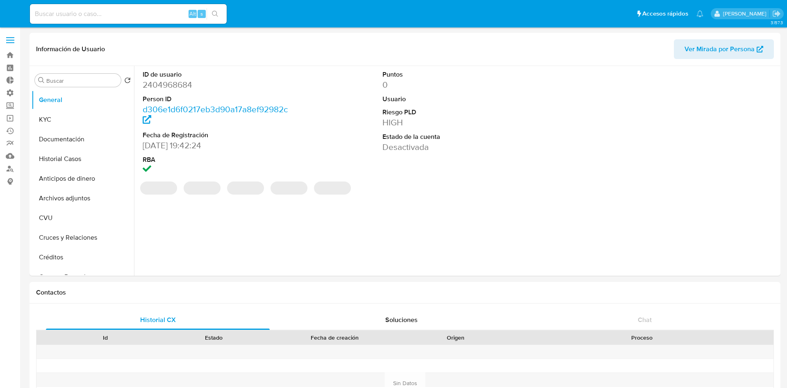
select select "10"
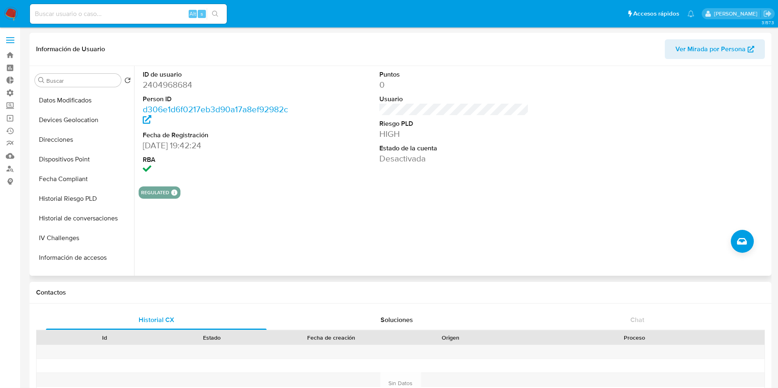
scroll to position [369, 0]
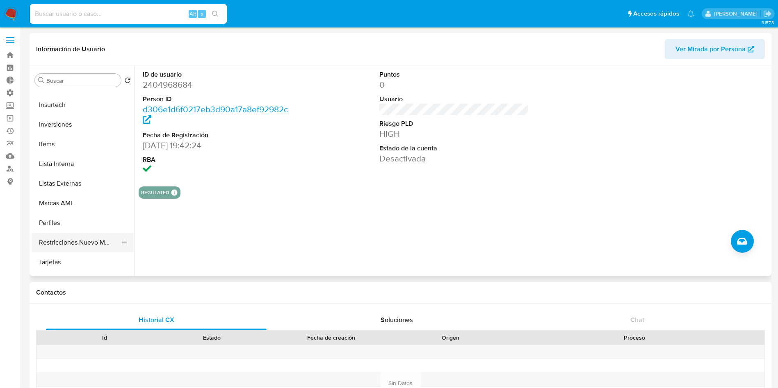
click at [74, 244] on button "Restricciones Nuevo Mundo" at bounding box center [80, 243] width 96 height 20
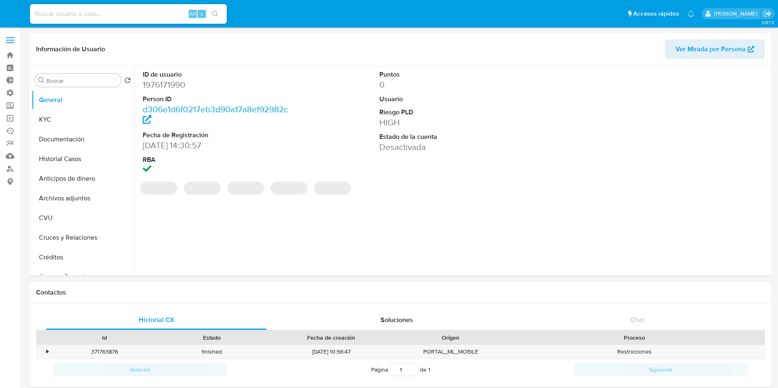
select select "10"
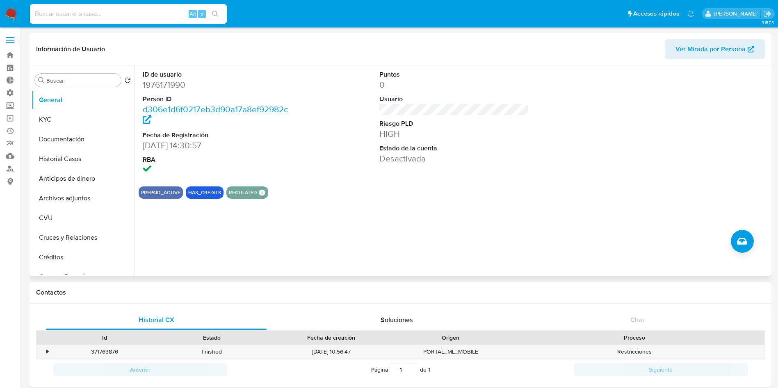
scroll to position [386, 0]
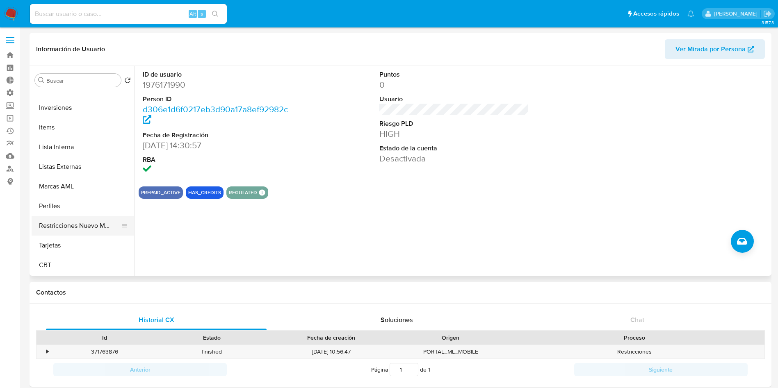
click at [57, 223] on button "Restricciones Nuevo Mundo" at bounding box center [80, 226] width 96 height 20
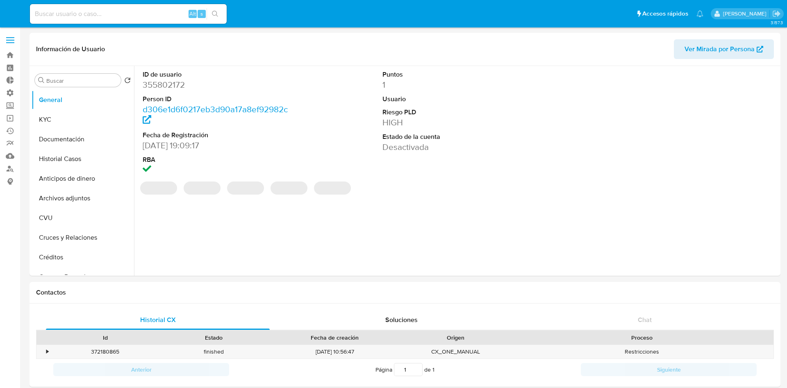
select select "10"
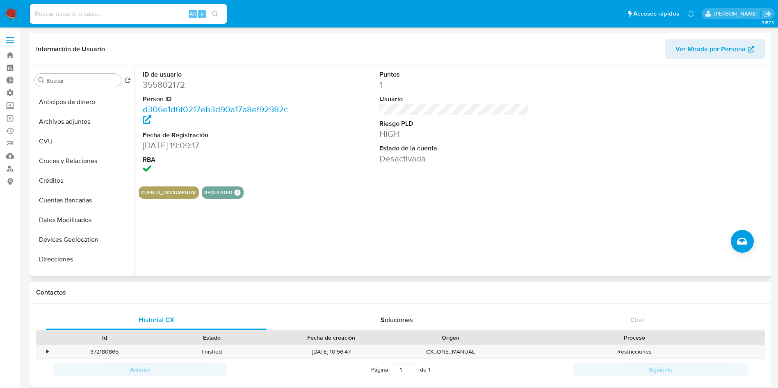
scroll to position [386, 0]
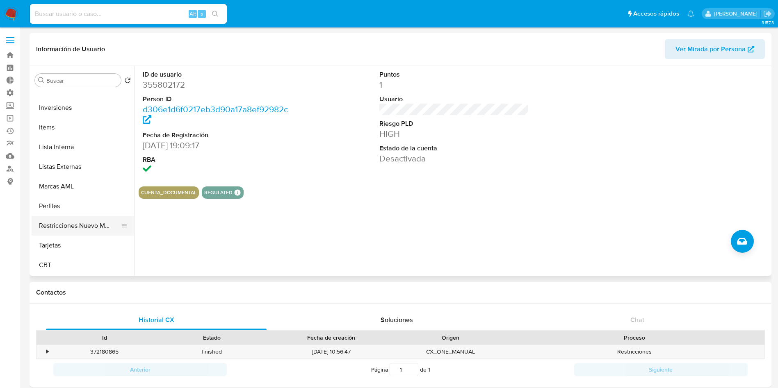
click at [73, 229] on button "Restricciones Nuevo Mundo" at bounding box center [80, 226] width 96 height 20
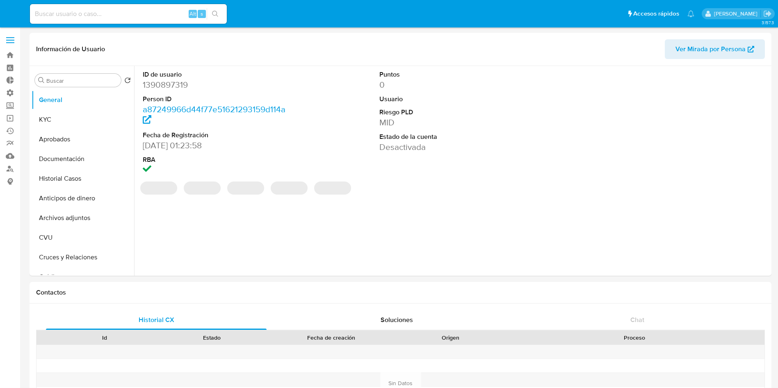
select select "10"
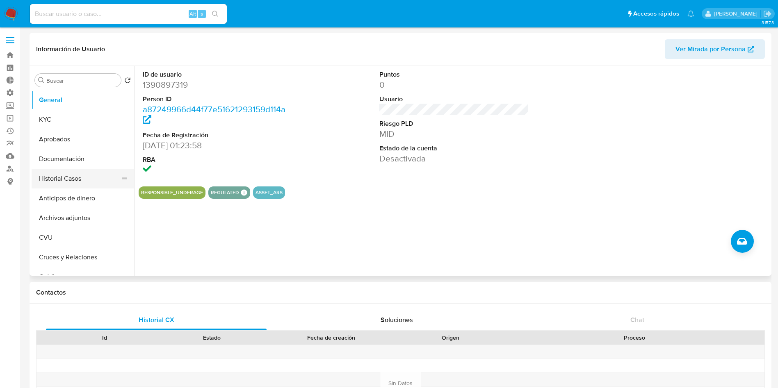
click at [68, 174] on button "Historial Casos" at bounding box center [80, 179] width 96 height 20
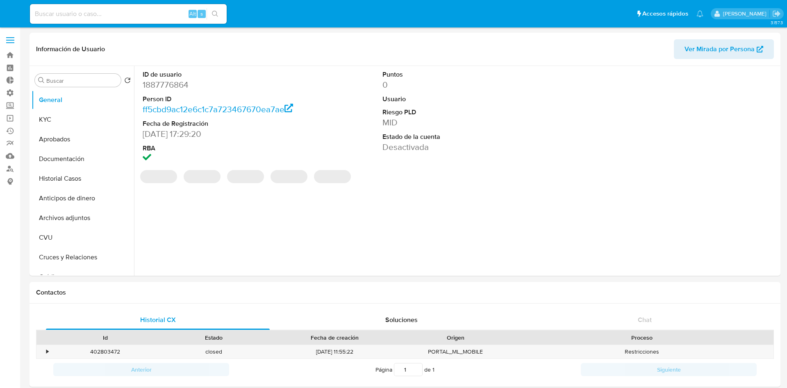
select select "10"
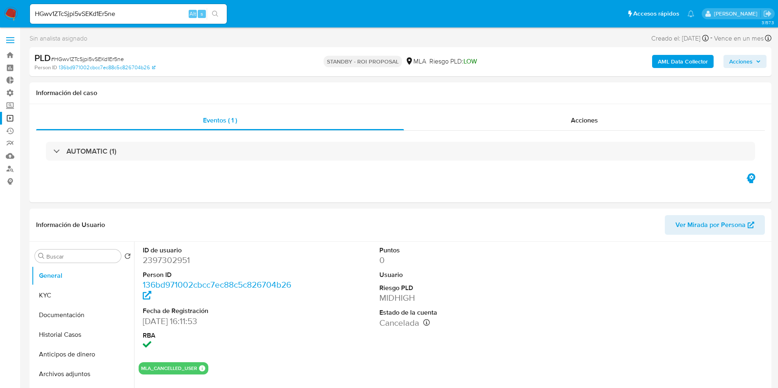
select select "10"
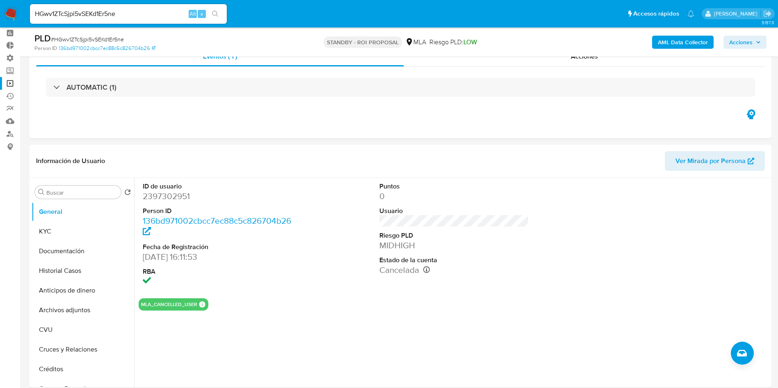
scroll to position [62, 0]
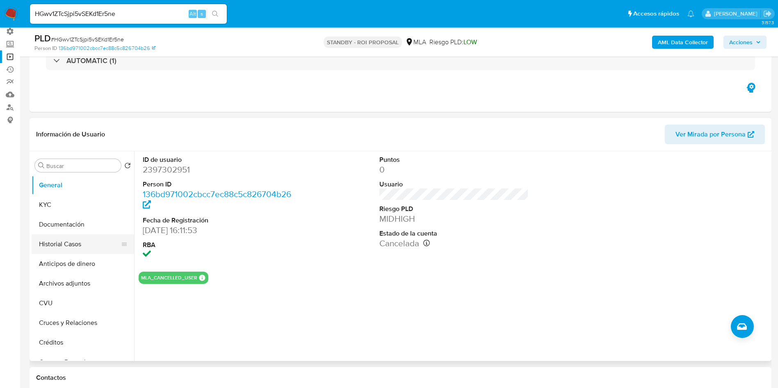
click at [63, 245] on button "Historial Casos" at bounding box center [80, 245] width 96 height 20
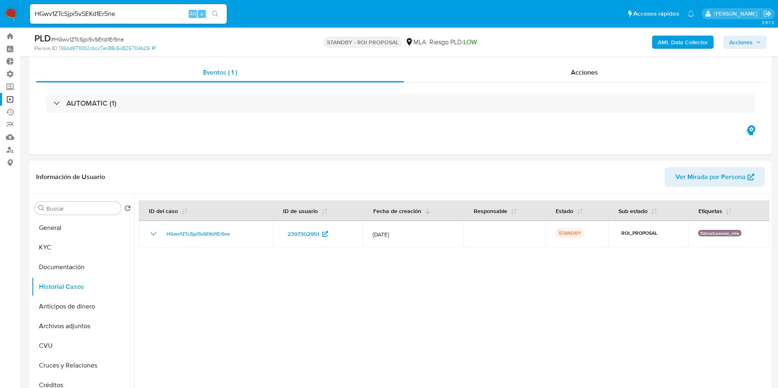
scroll to position [0, 0]
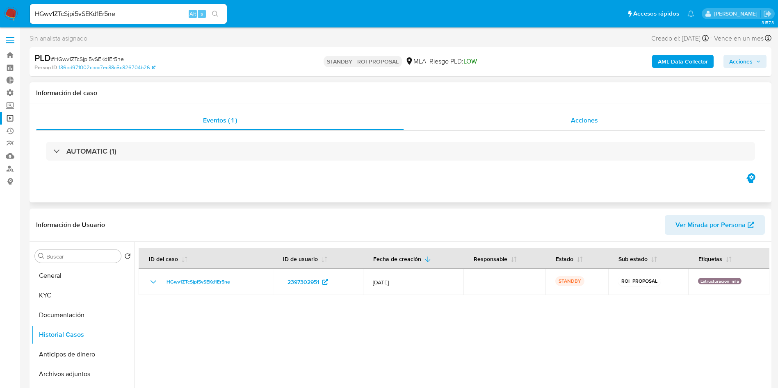
click at [593, 122] on span "Acciones" at bounding box center [584, 120] width 27 height 9
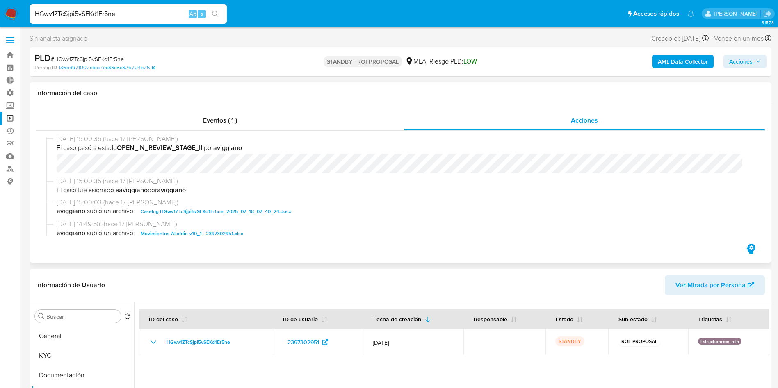
scroll to position [185, 0]
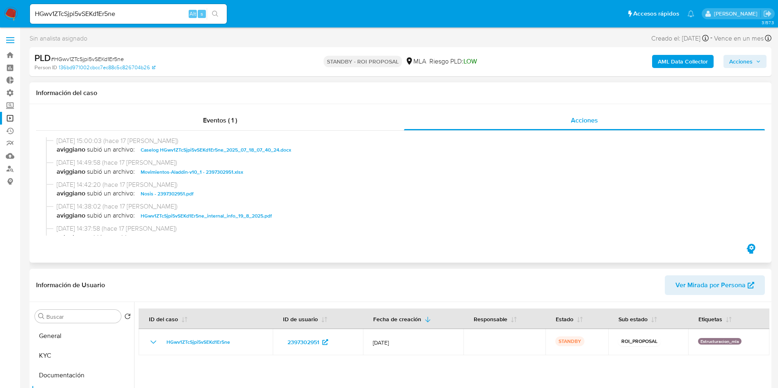
click at [227, 150] on span "Caselog HGwv1ZTcSjpi5vSEKd1Er5ne_2025_07_18_07_40_24.docx" at bounding box center [216, 150] width 150 height 10
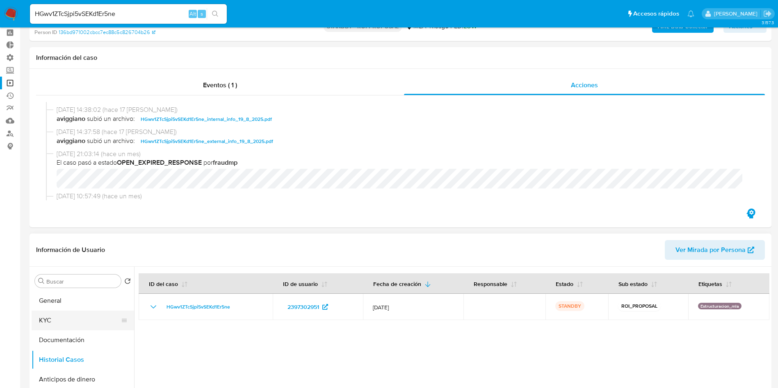
scroll to position [62, 0]
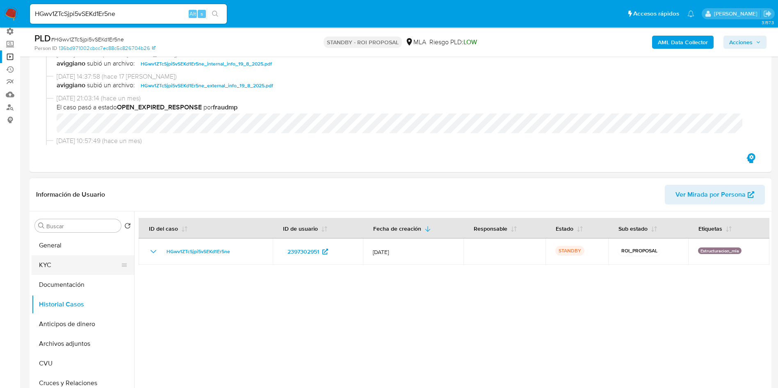
click at [57, 270] on button "KYC" at bounding box center [80, 265] width 96 height 20
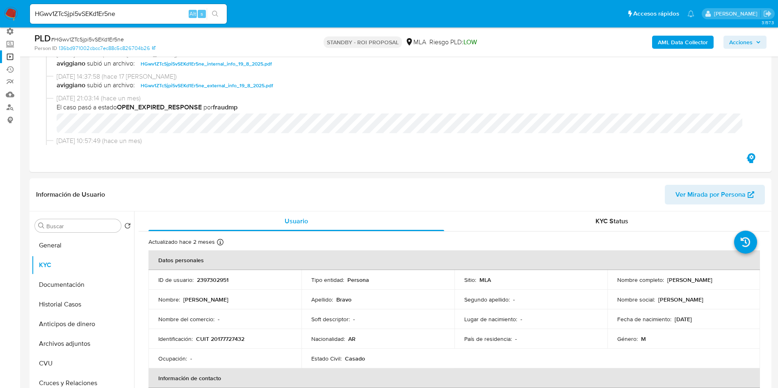
click at [105, 13] on input "HGwv1ZTcSjpi5vSEKd1Er5ne" at bounding box center [128, 14] width 197 height 11
paste input "QmUqX0rh3UjwcgwygIXBj8Vb"
type input "QmUqX0rh3UjwcgwygIXBj8Vb"
click at [216, 11] on icon "search-icon" at bounding box center [215, 14] width 7 height 7
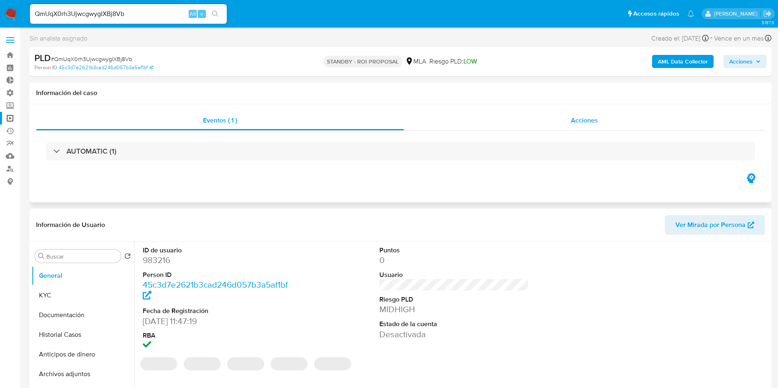
select select "10"
click at [574, 125] on div "Acciones" at bounding box center [584, 121] width 361 height 20
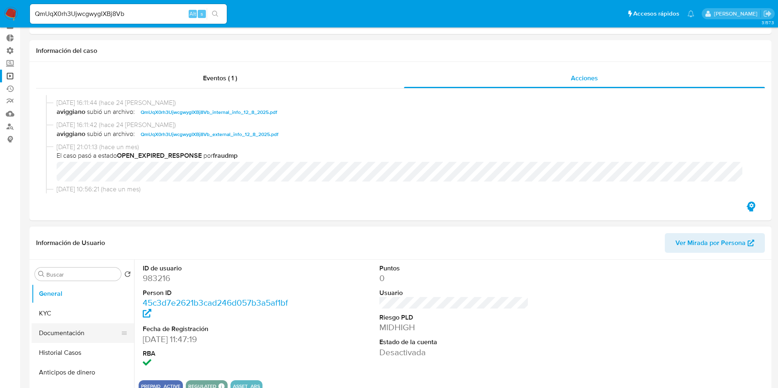
scroll to position [62, 0]
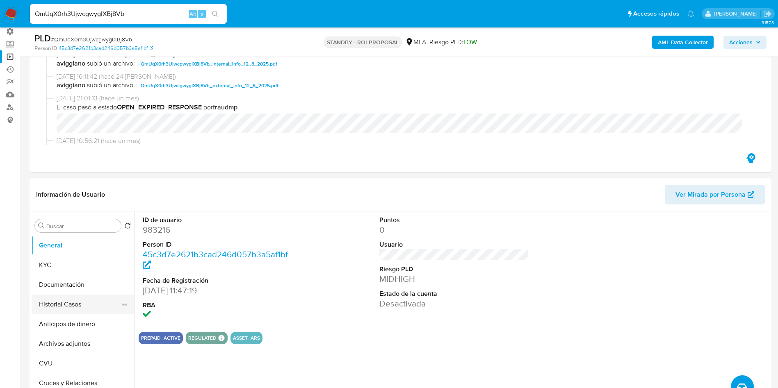
click at [63, 305] on button "Historial Casos" at bounding box center [80, 305] width 96 height 20
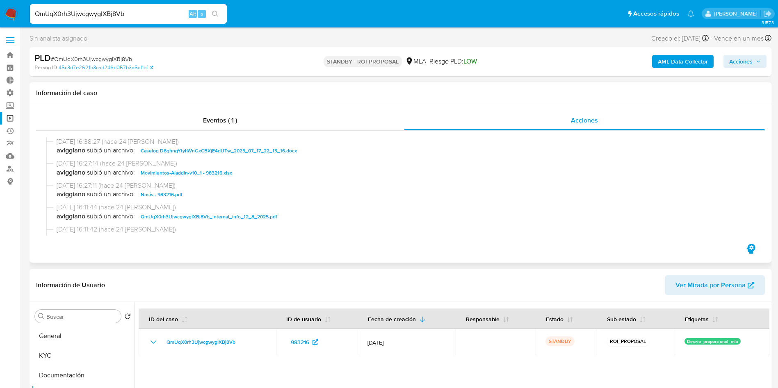
scroll to position [123, 0]
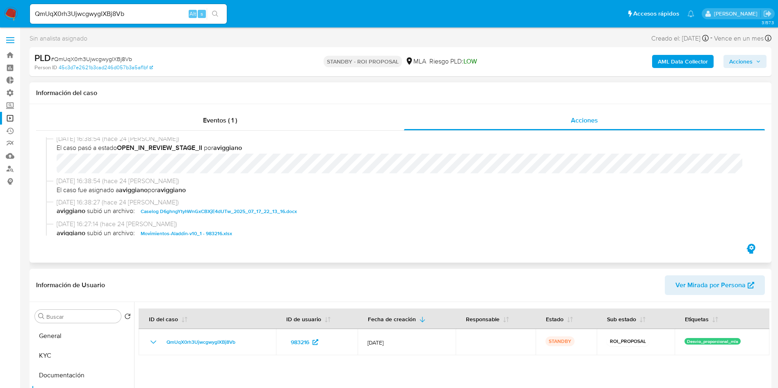
click at [261, 214] on span "Caselog D6ghngYtyhWnGxCBXjE4dUTw_2025_07_17_22_13_16.docx" at bounding box center [219, 212] width 156 height 10
